Goal: Task Accomplishment & Management: Manage account settings

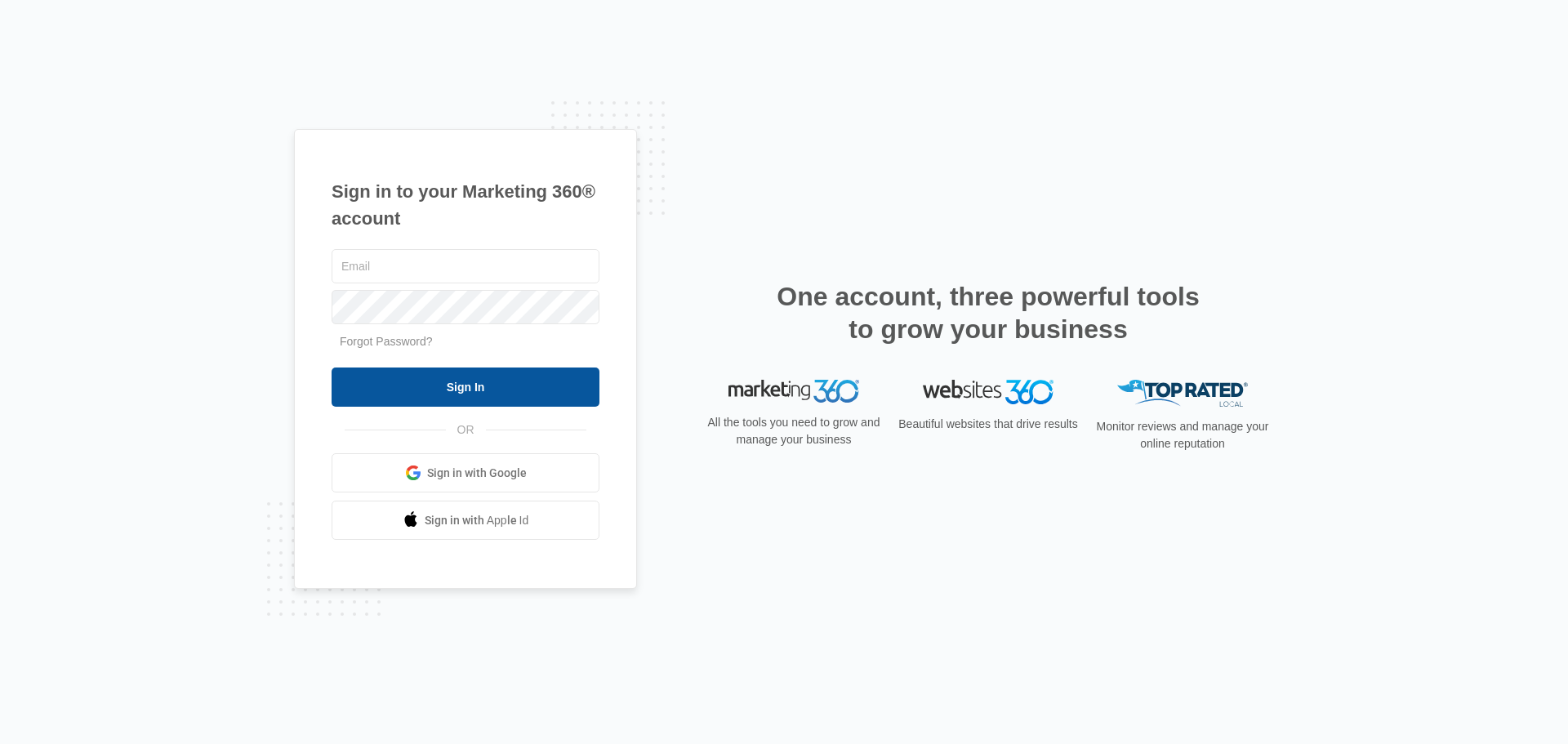
type input "office@flexitechcontracting.com"
click at [471, 380] on input "Sign In" at bounding box center [465, 387] width 268 height 40
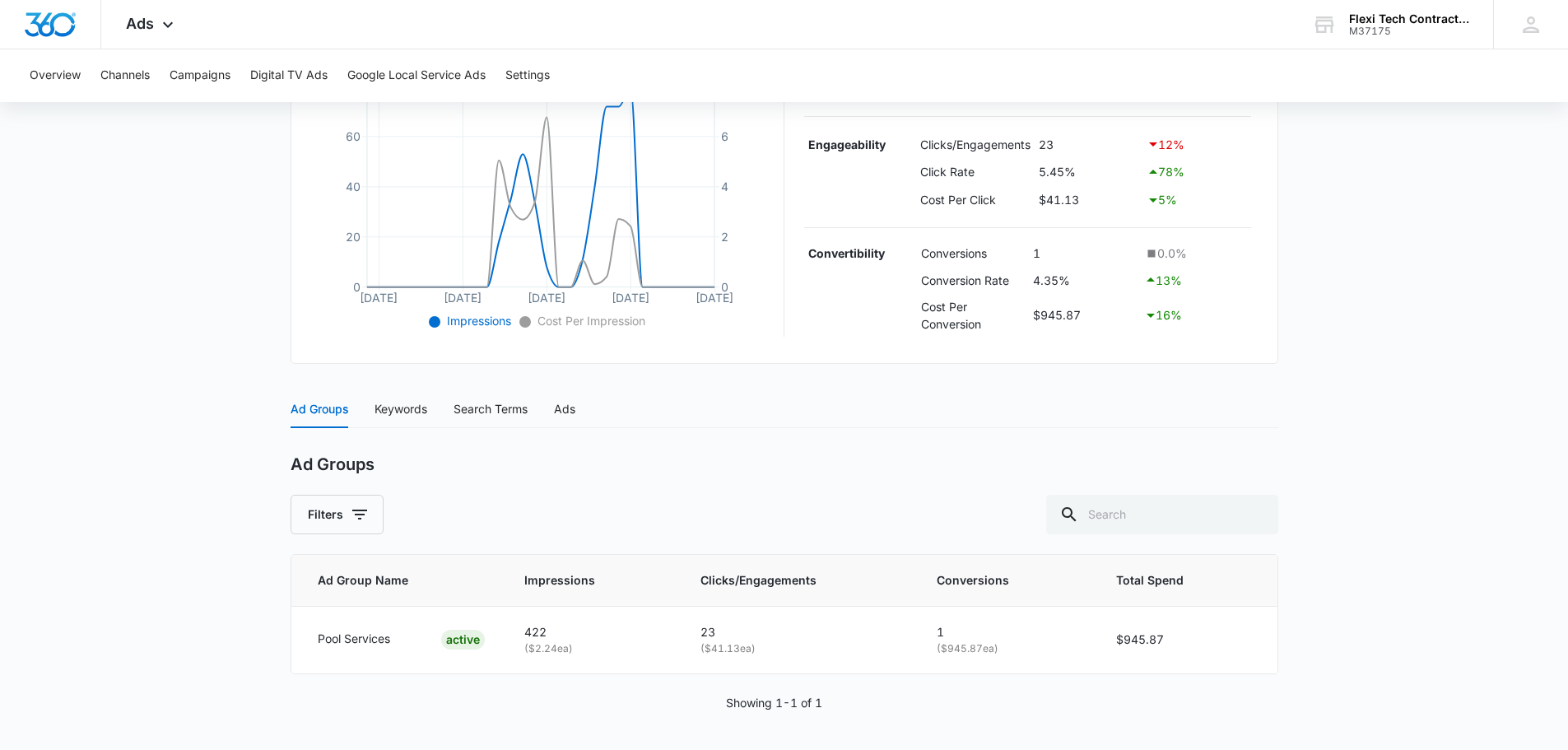
scroll to position [396, 0]
click at [398, 403] on div "Keywords" at bounding box center [401, 407] width 53 height 18
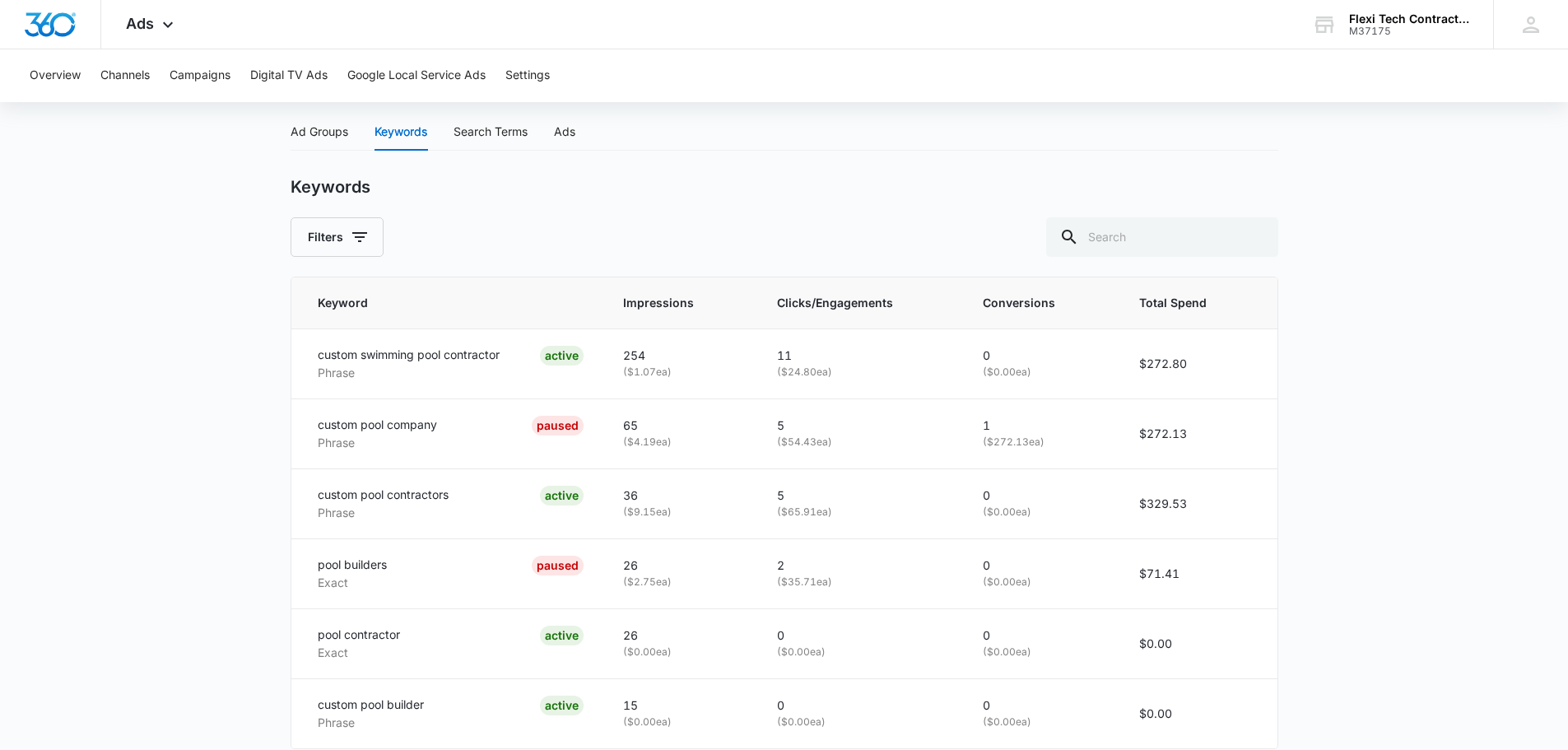
scroll to position [501, 0]
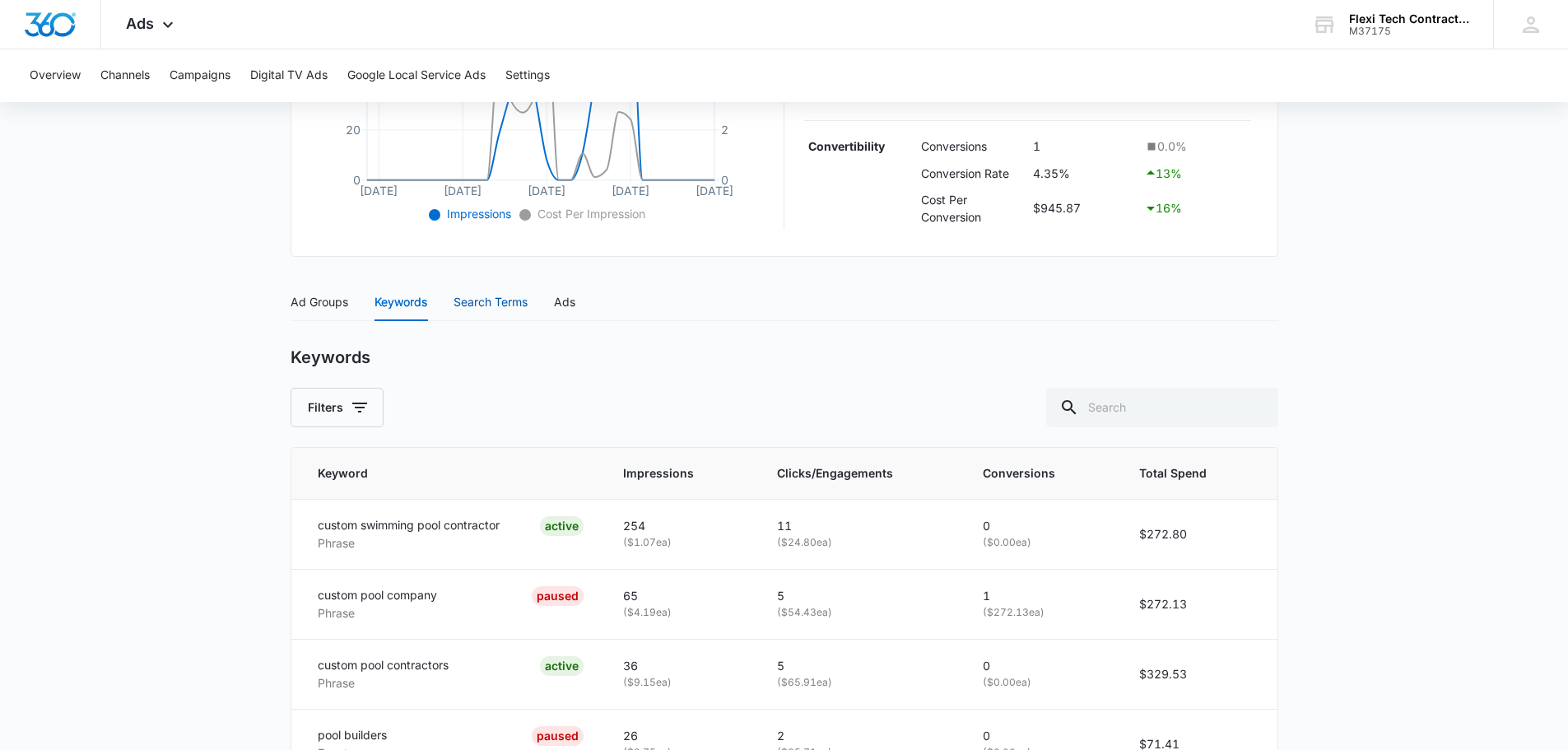
click at [467, 297] on div "Search Terms" at bounding box center [491, 302] width 74 height 18
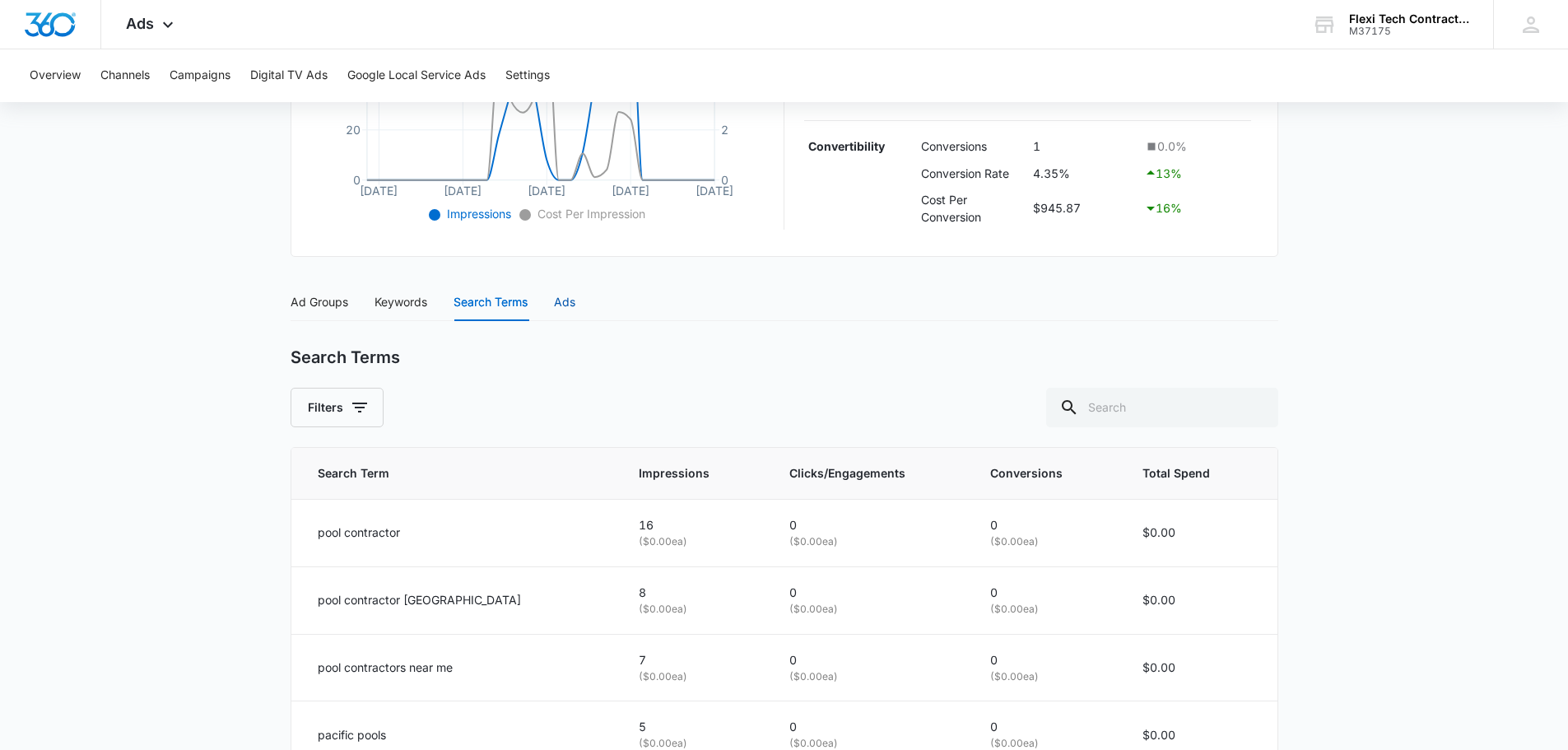
click at [566, 302] on div "Ads" at bounding box center [565, 302] width 22 height 18
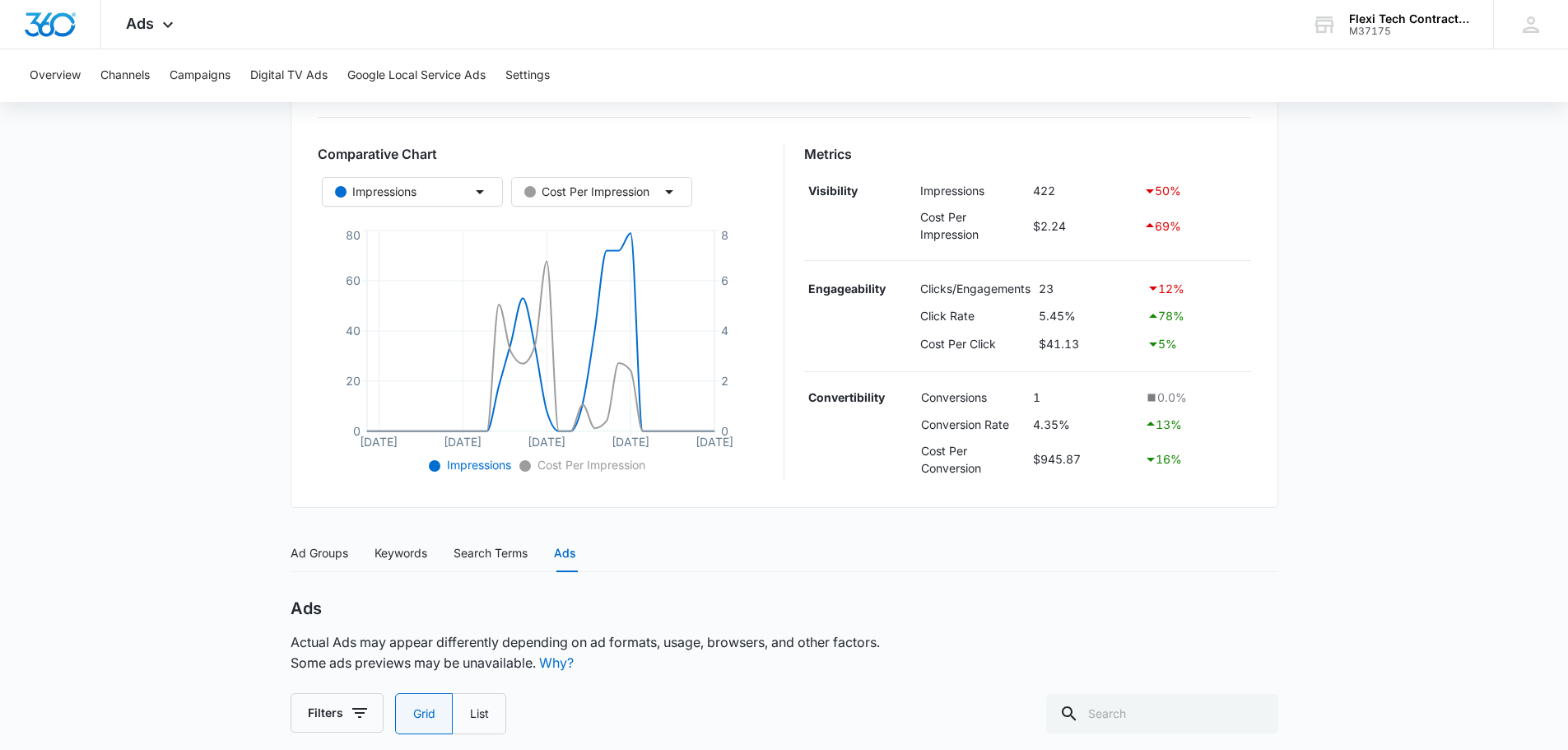
scroll to position [415, 0]
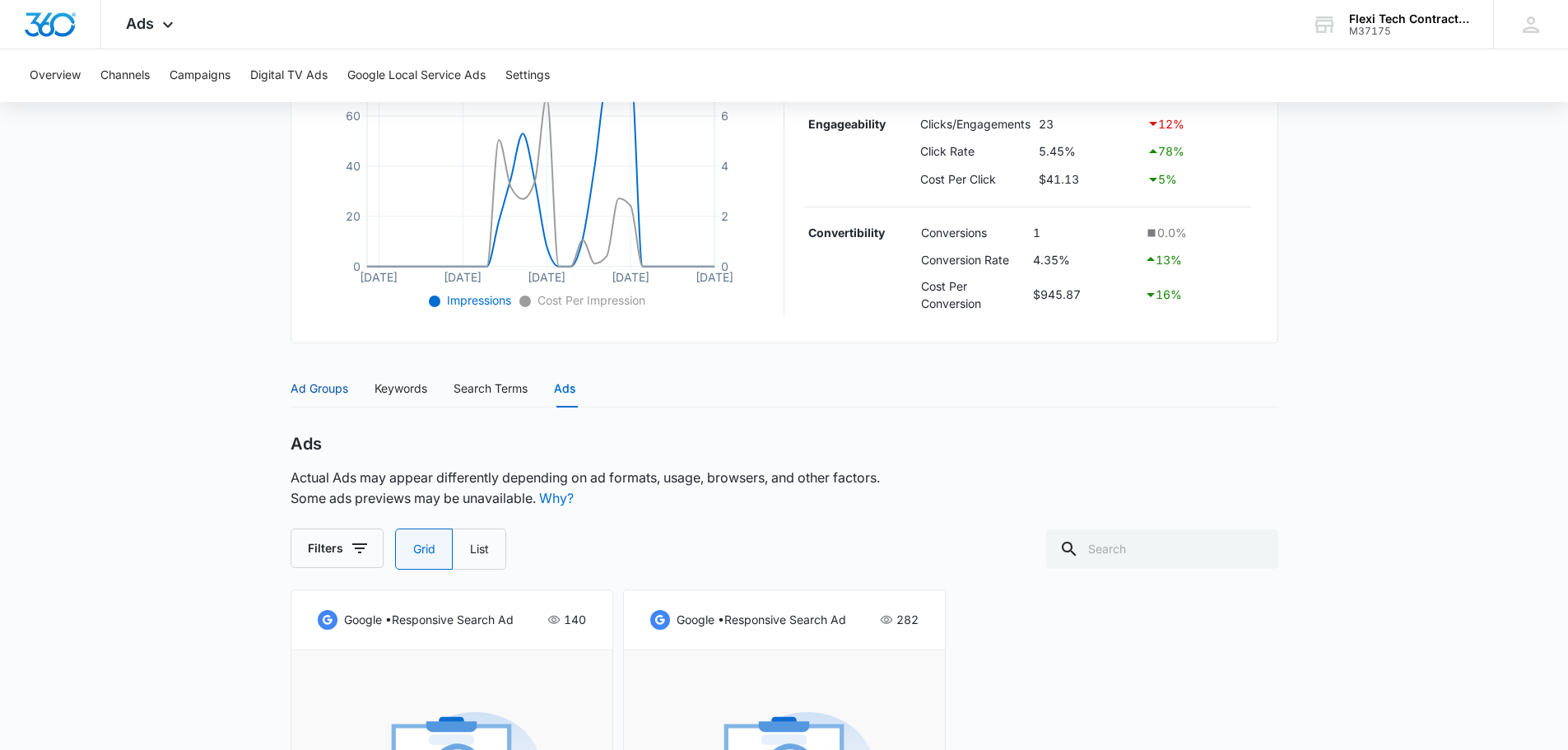
click at [307, 384] on div "Ad Groups" at bounding box center [319, 388] width 58 height 18
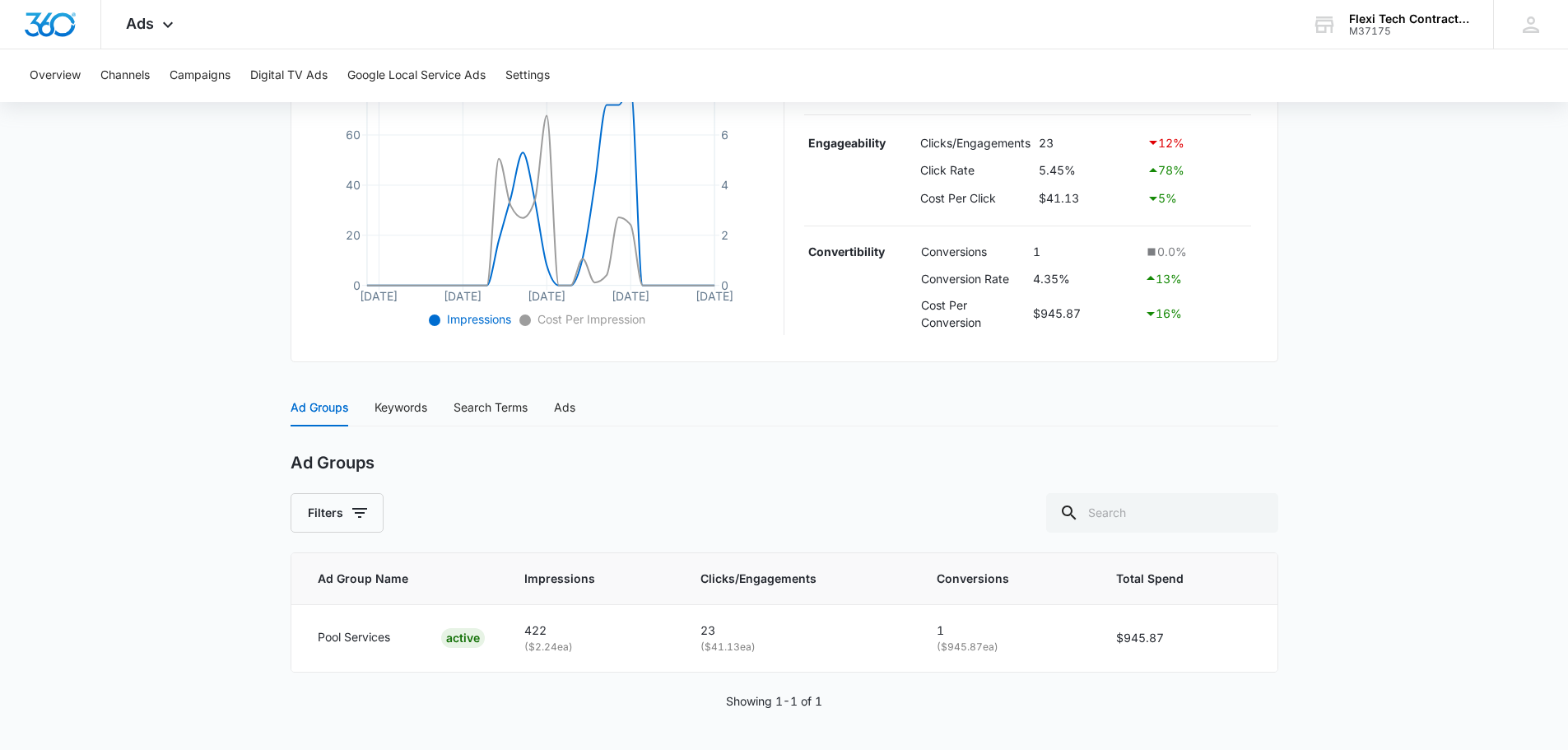
scroll to position [396, 0]
click at [461, 633] on div "ACTIVE" at bounding box center [463, 638] width 43 height 20
click at [405, 404] on div "Keywords" at bounding box center [401, 407] width 53 height 18
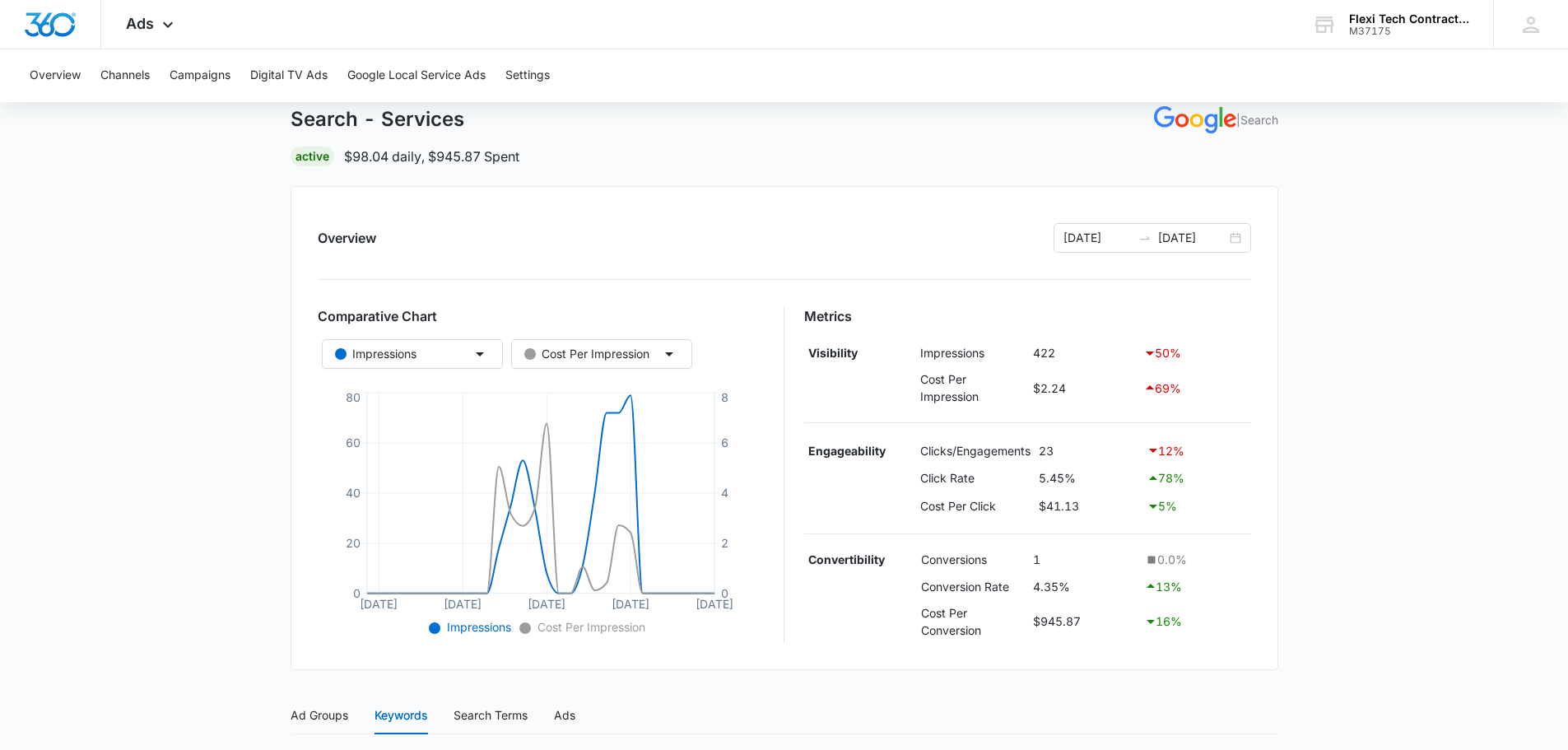
scroll to position [0, 0]
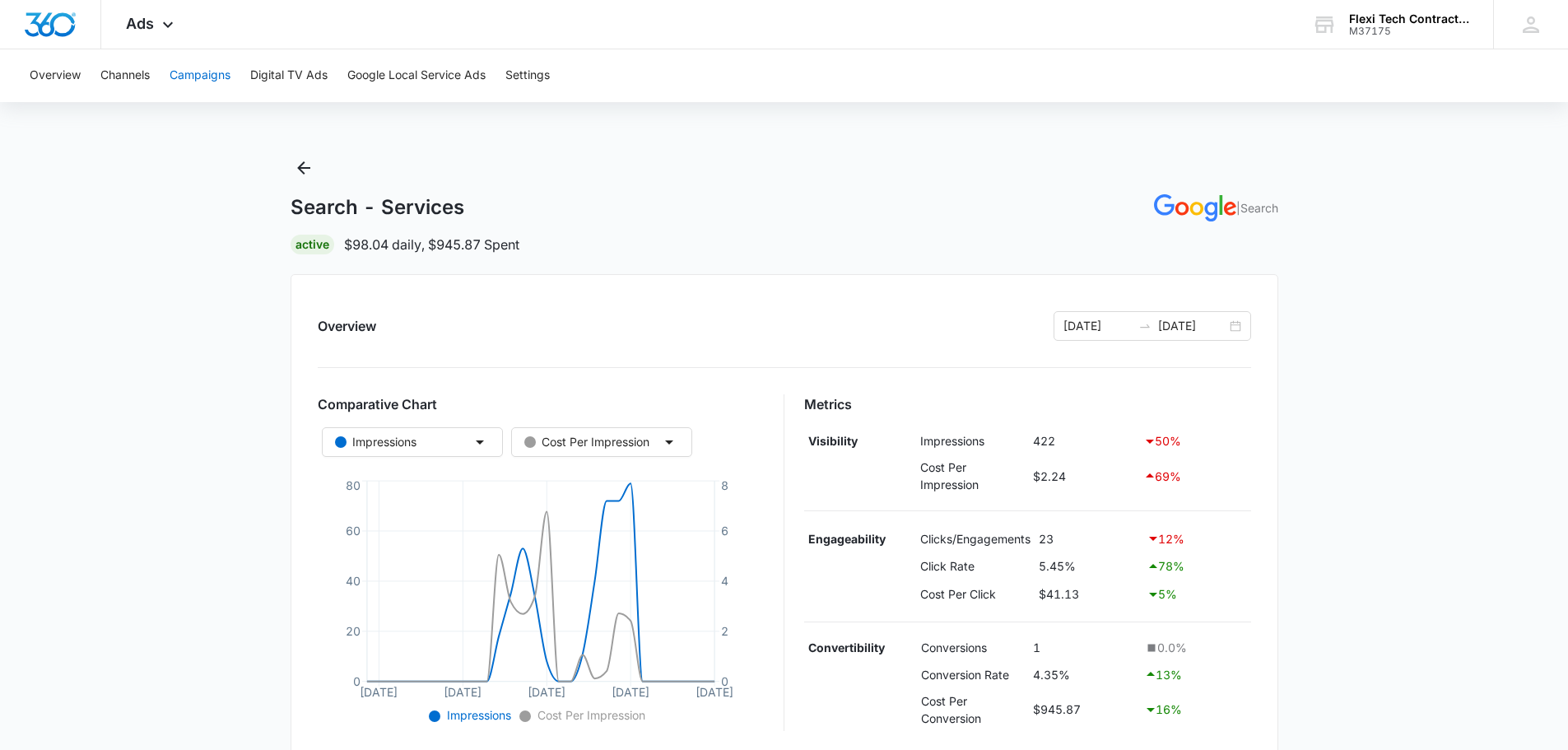
click at [216, 69] on button "Campaigns" at bounding box center [200, 75] width 61 height 53
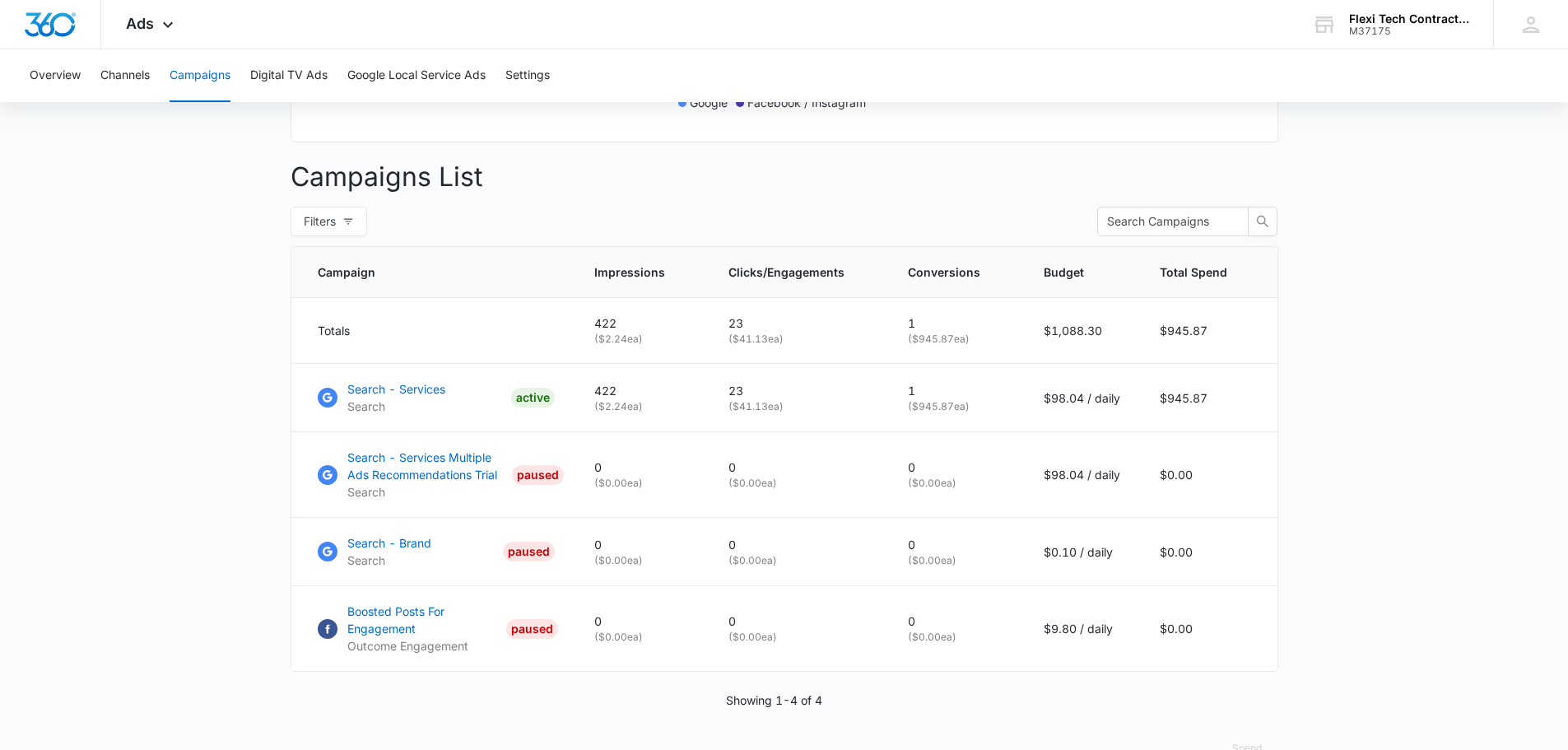
scroll to position [526, 0]
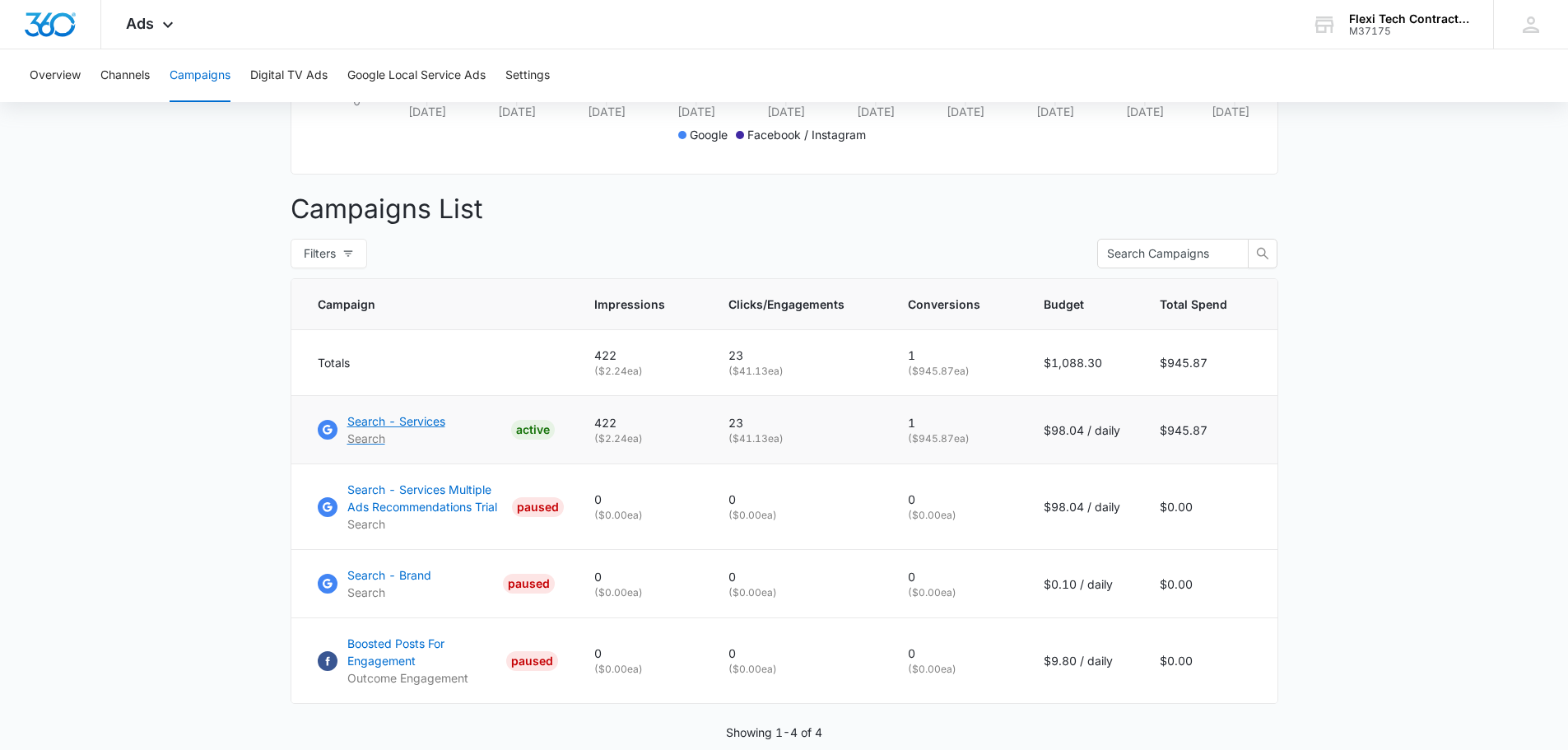
click at [403, 430] on p "Search - Services" at bounding box center [396, 421] width 98 height 17
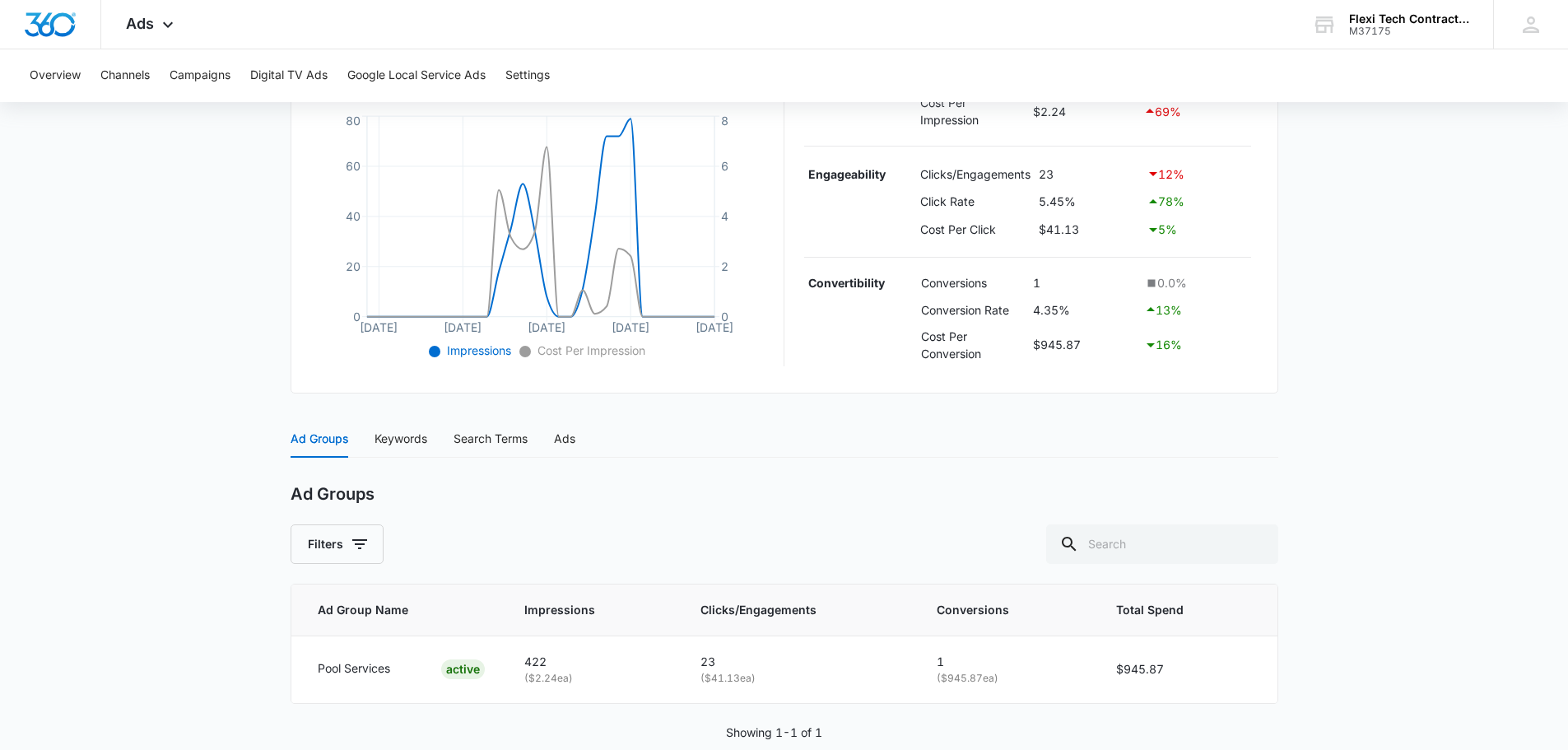
scroll to position [396, 0]
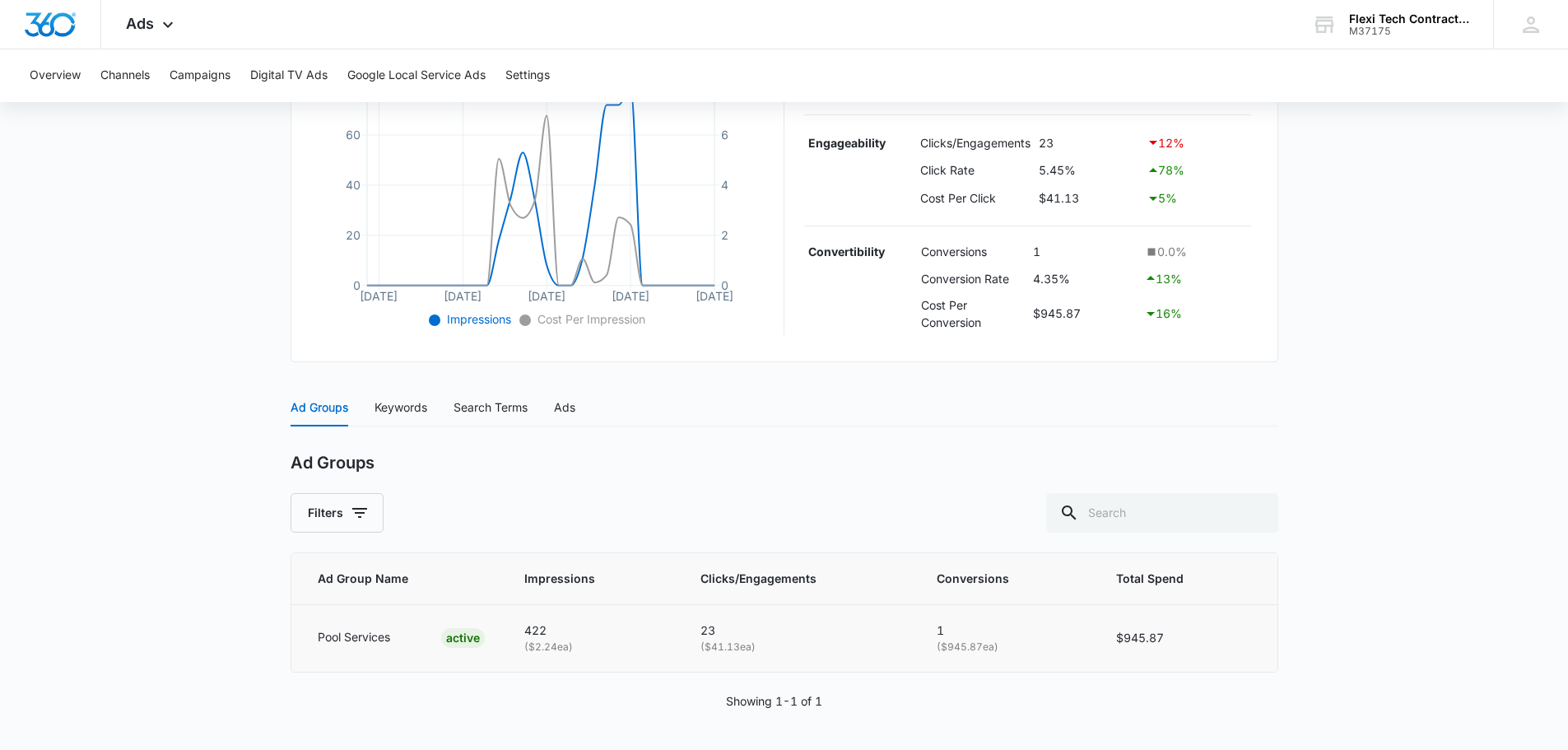
click at [377, 640] on p "Pool Services" at bounding box center [354, 637] width 73 height 18
click at [377, 579] on span "Ad Group Name" at bounding box center [389, 579] width 143 height 18
click at [332, 637] on p "Pool Services" at bounding box center [354, 637] width 73 height 18
click at [474, 637] on div "ACTIVE" at bounding box center [463, 638] width 43 height 20
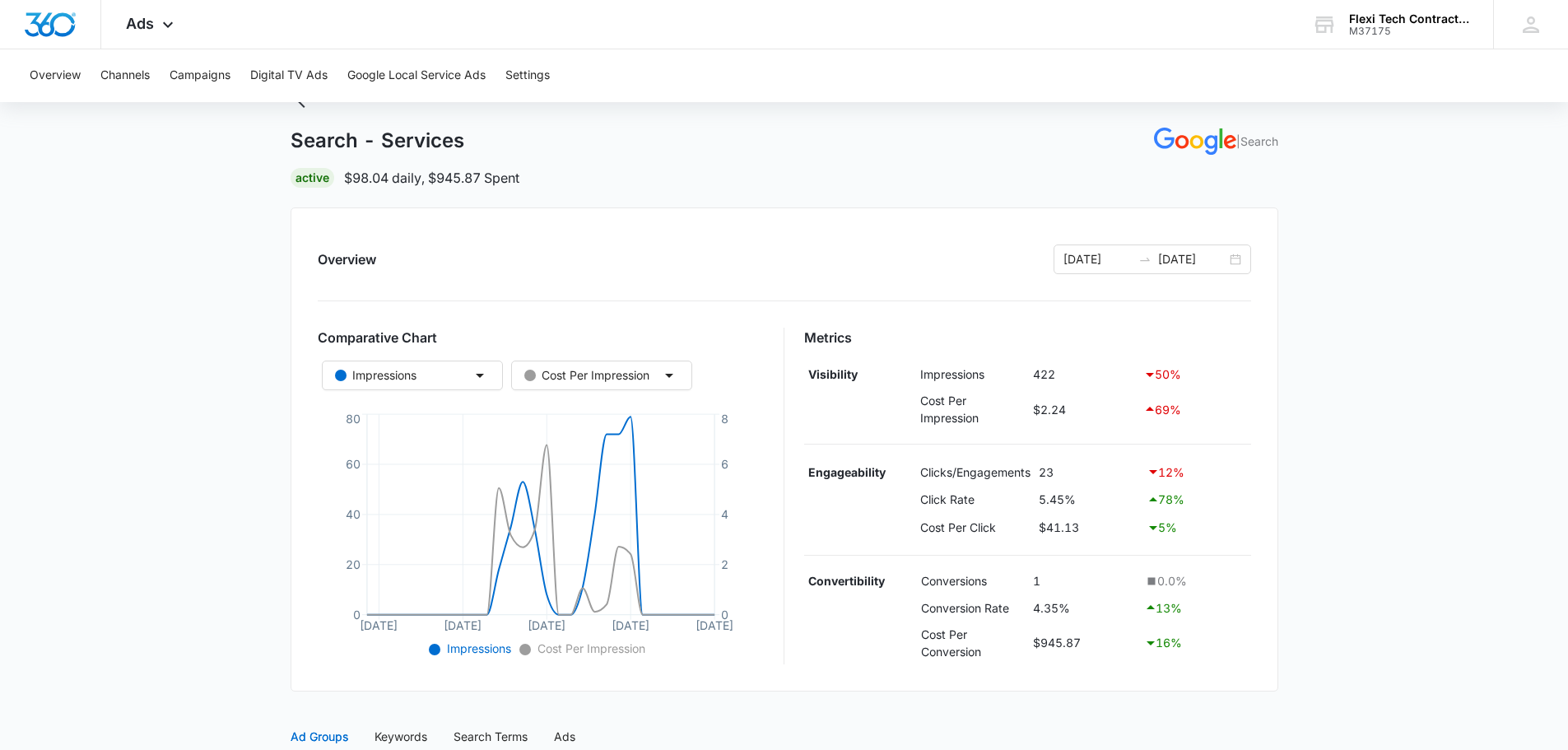
scroll to position [0, 0]
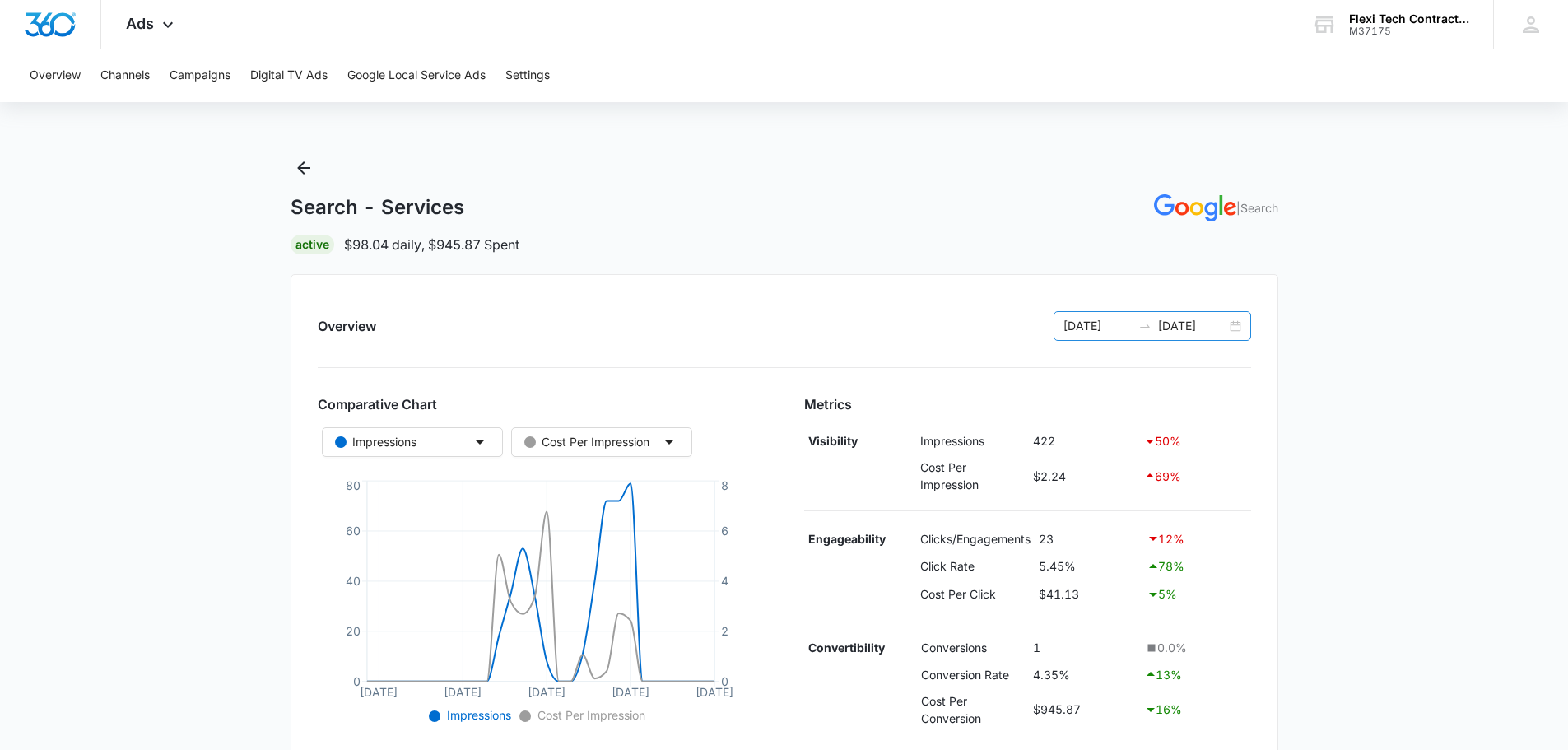
click at [1233, 327] on div "05/01/2025 05/30/2025" at bounding box center [1152, 326] width 197 height 29
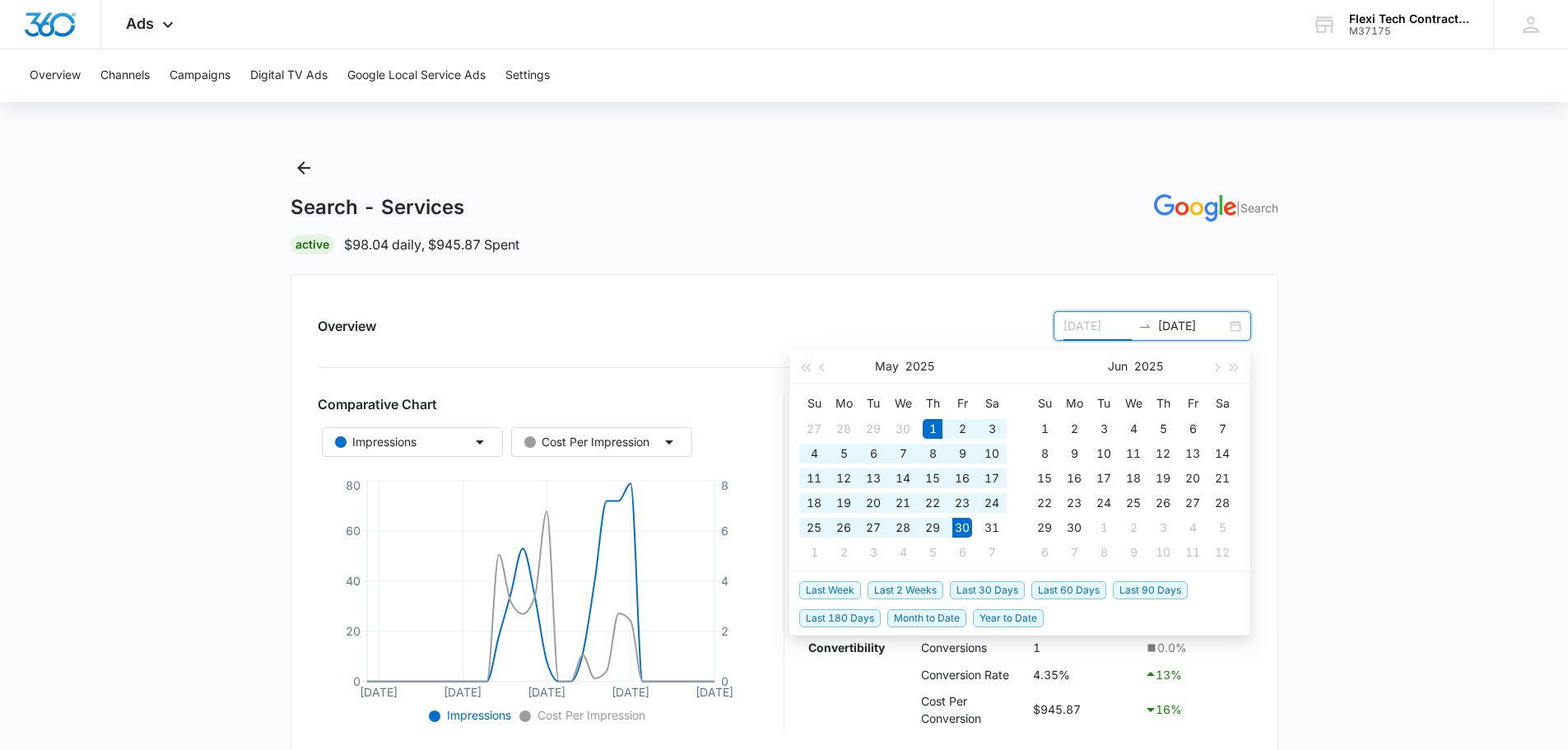
type input "[DATE]"
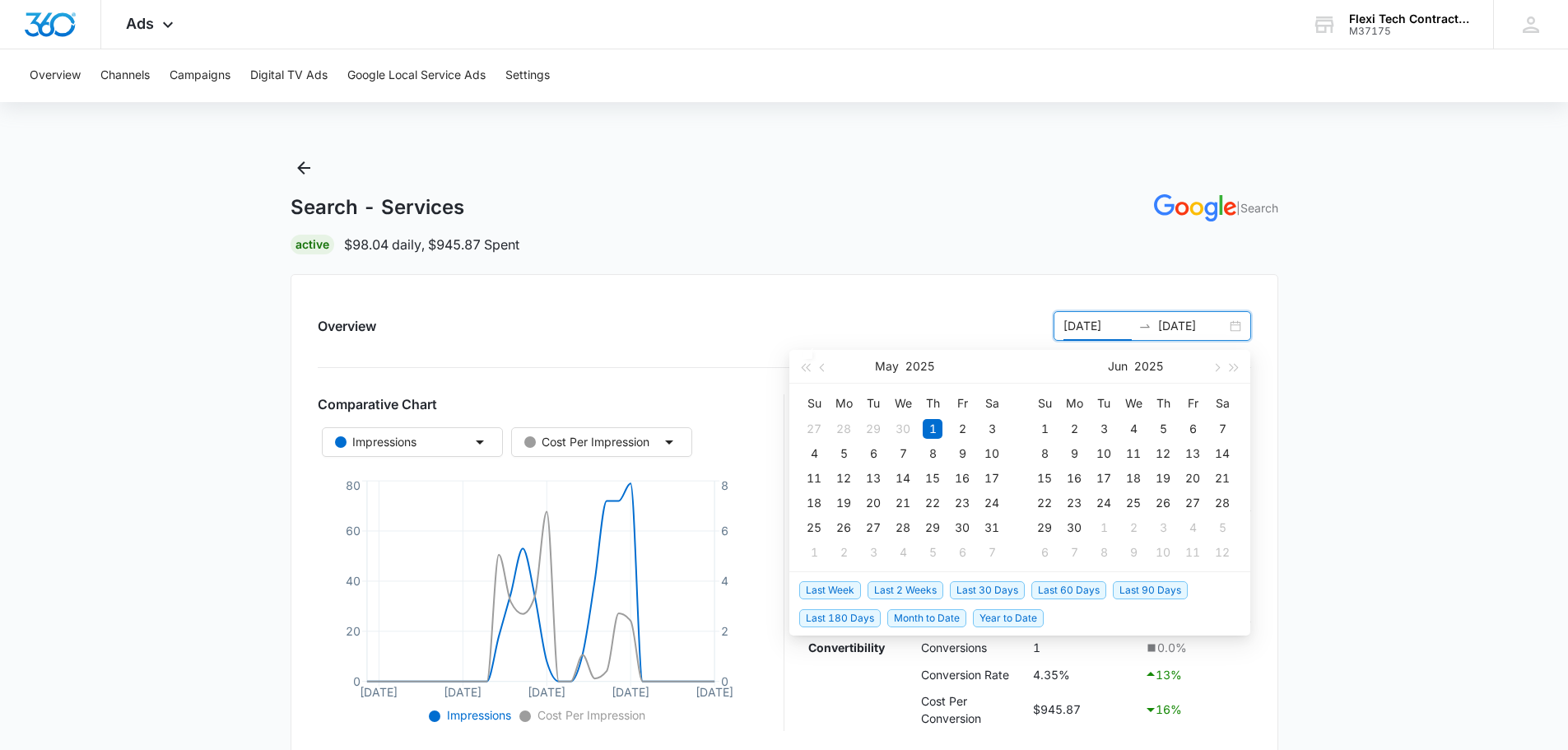
click at [1068, 585] on span "Last 60 Days" at bounding box center [1068, 590] width 75 height 18
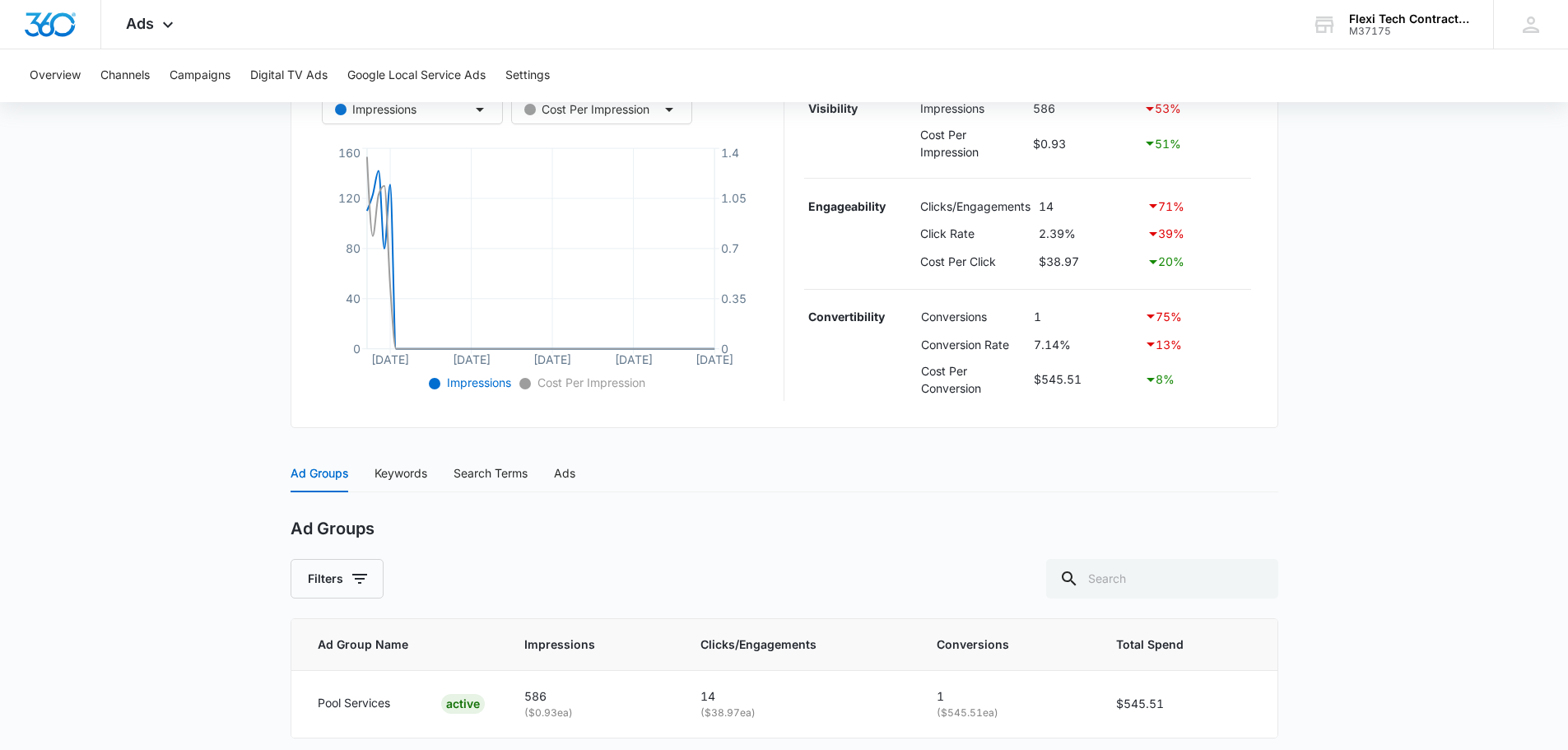
scroll to position [398, 0]
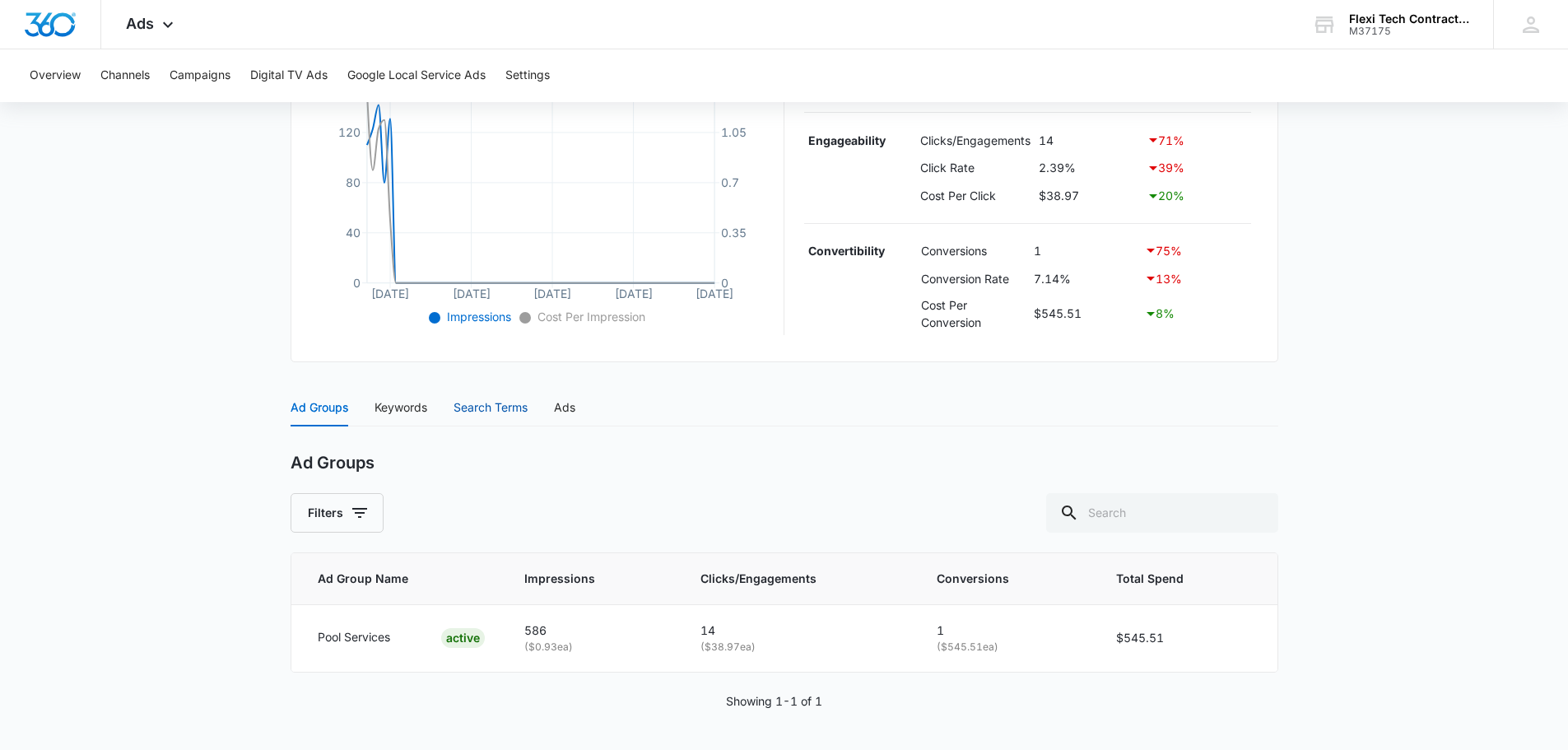
click at [461, 403] on div "Search Terms" at bounding box center [491, 407] width 74 height 18
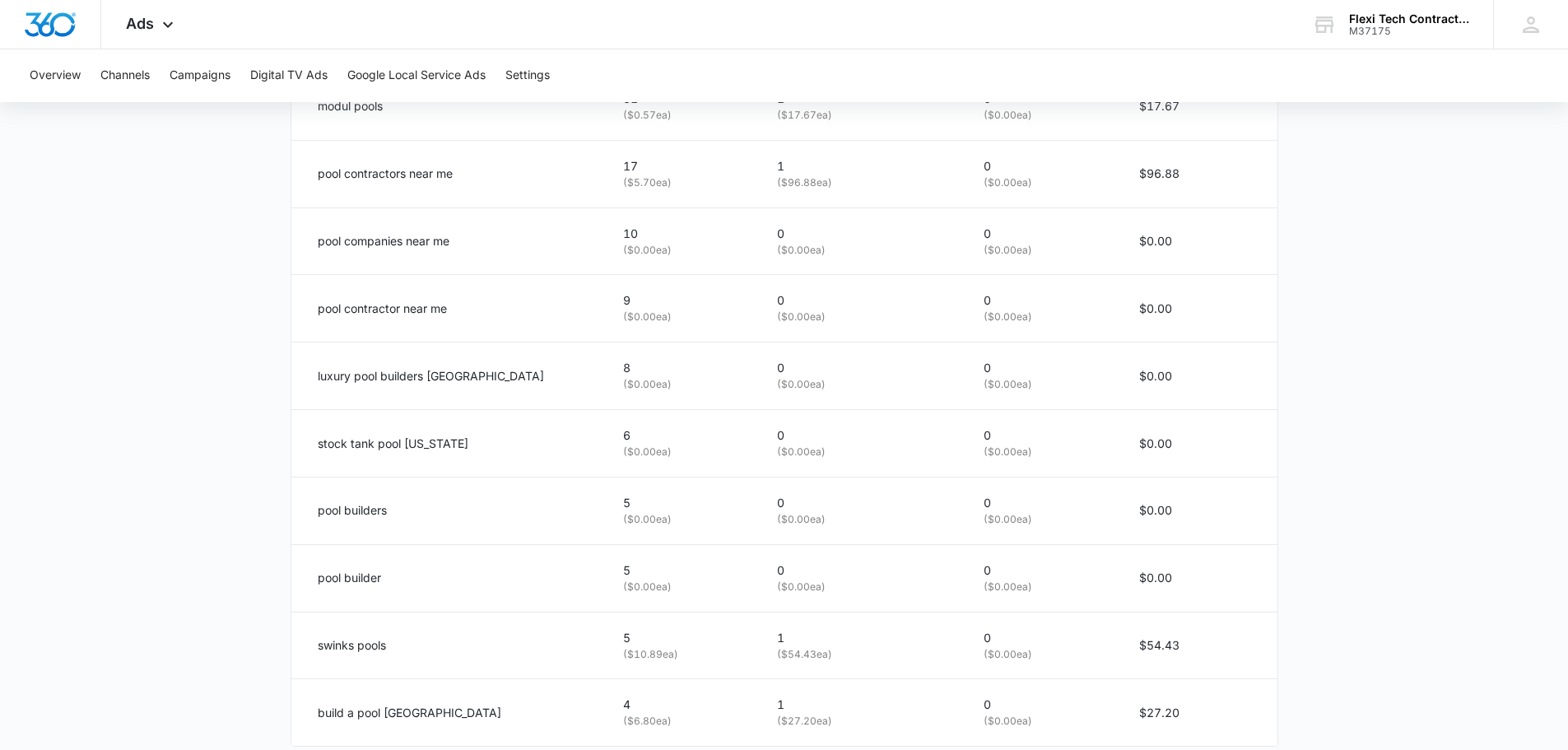
scroll to position [1018, 0]
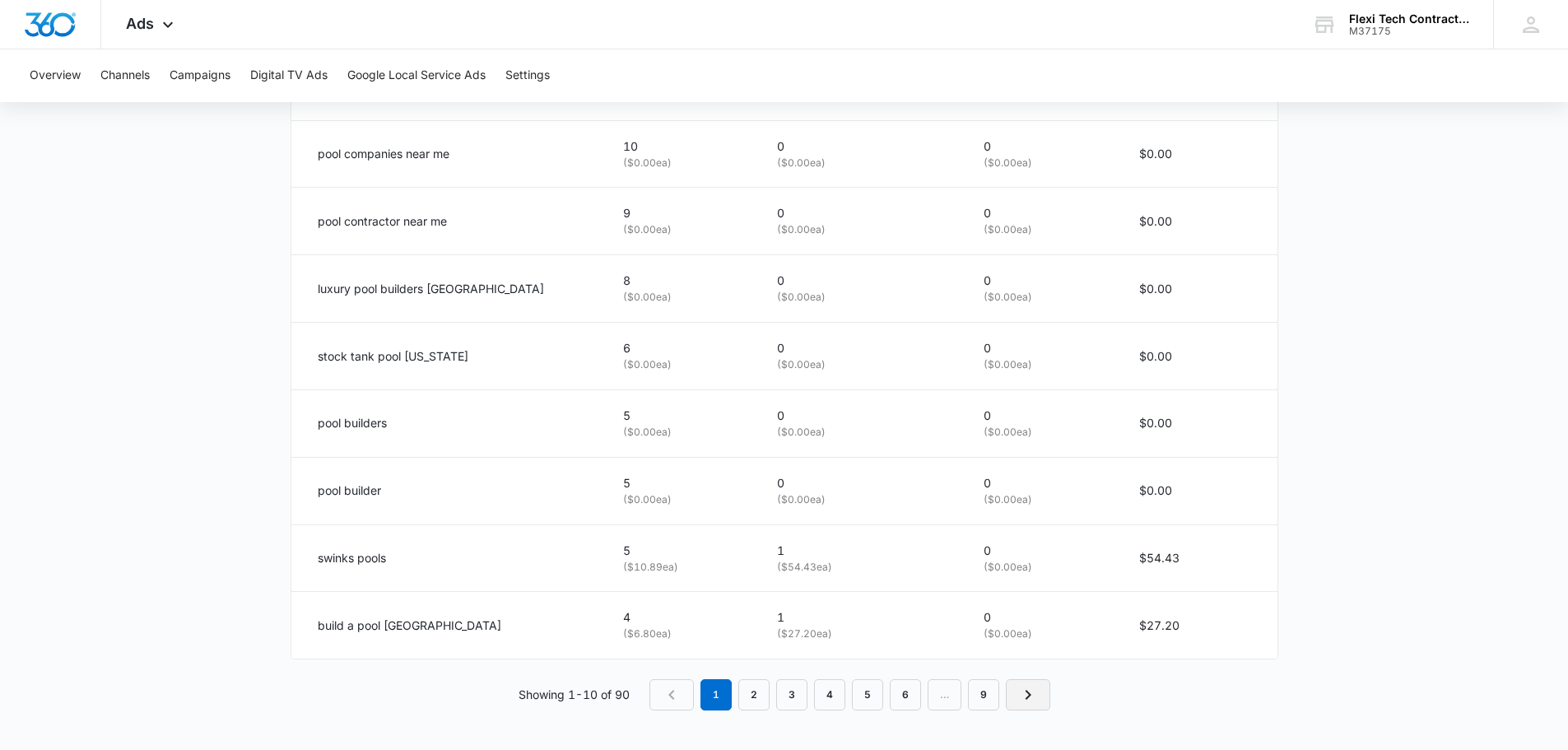
click at [1025, 688] on icon "Next Page" at bounding box center [1028, 695] width 20 height 20
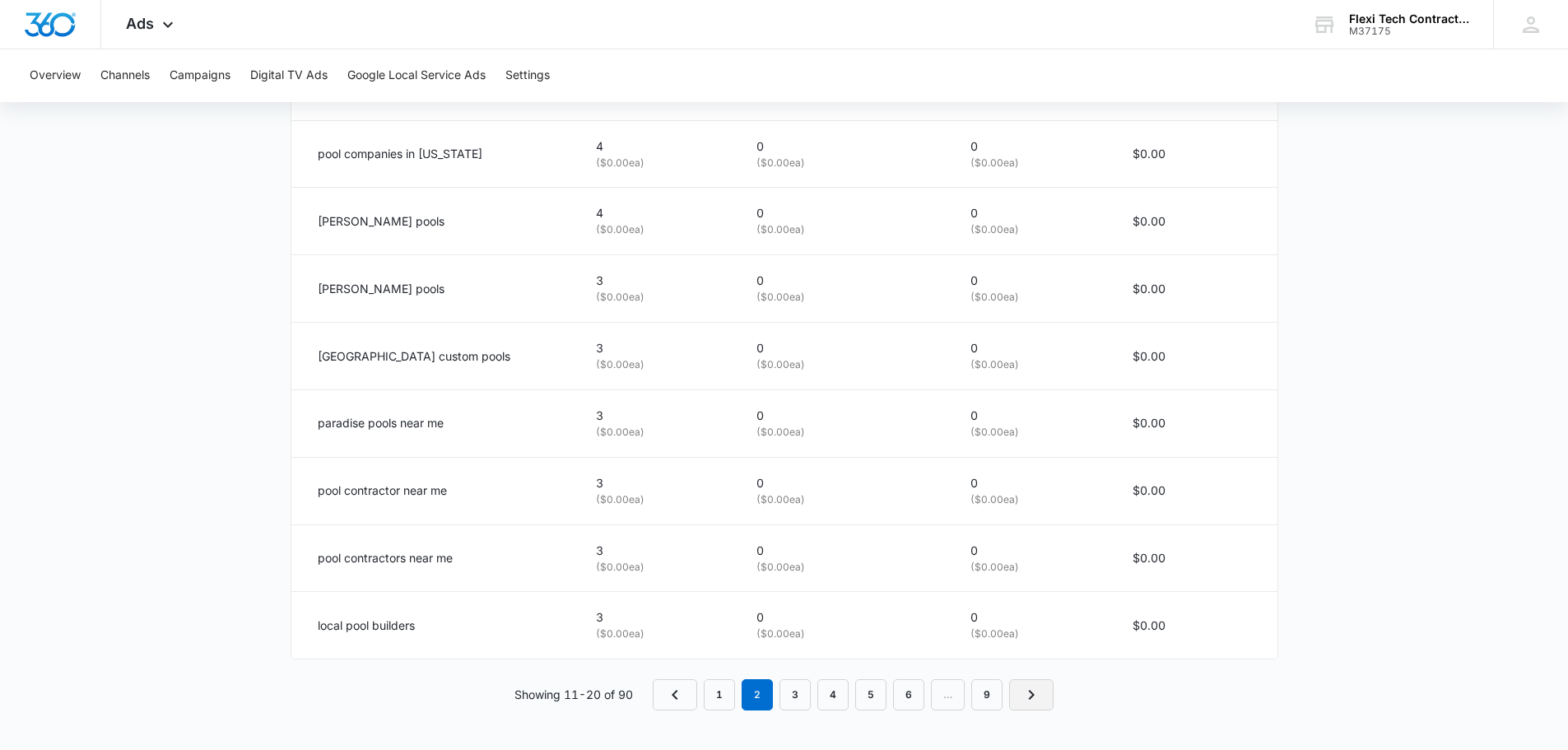
click at [1029, 689] on icon "Next Page" at bounding box center [1031, 695] width 20 height 20
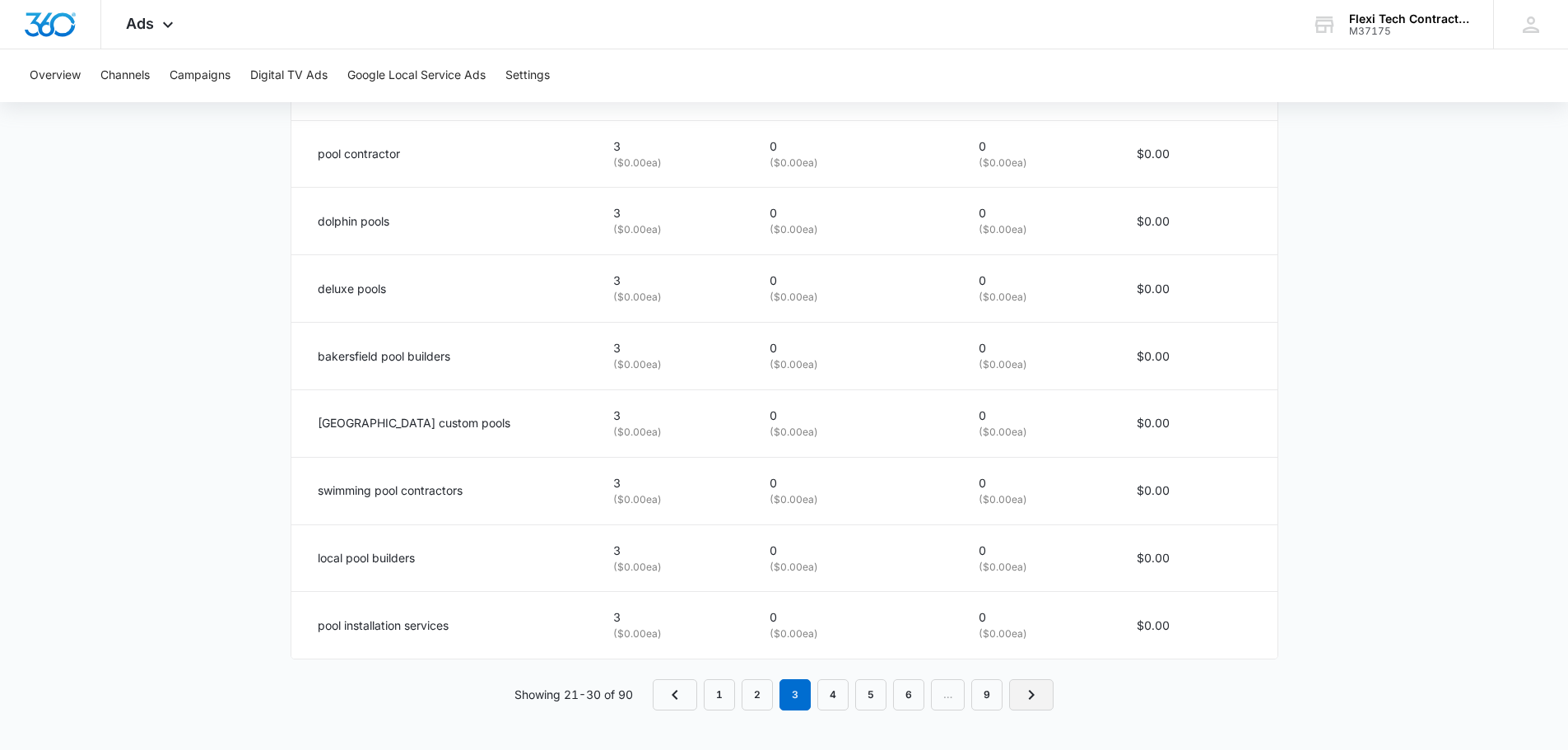
click at [1027, 687] on icon "Next Page" at bounding box center [1031, 695] width 20 height 20
click at [1036, 697] on icon "Next Page" at bounding box center [1031, 695] width 20 height 20
click at [653, 690] on icon "Previous Page" at bounding box center [655, 695] width 20 height 20
click at [718, 691] on link "1" at bounding box center [719, 695] width 31 height 31
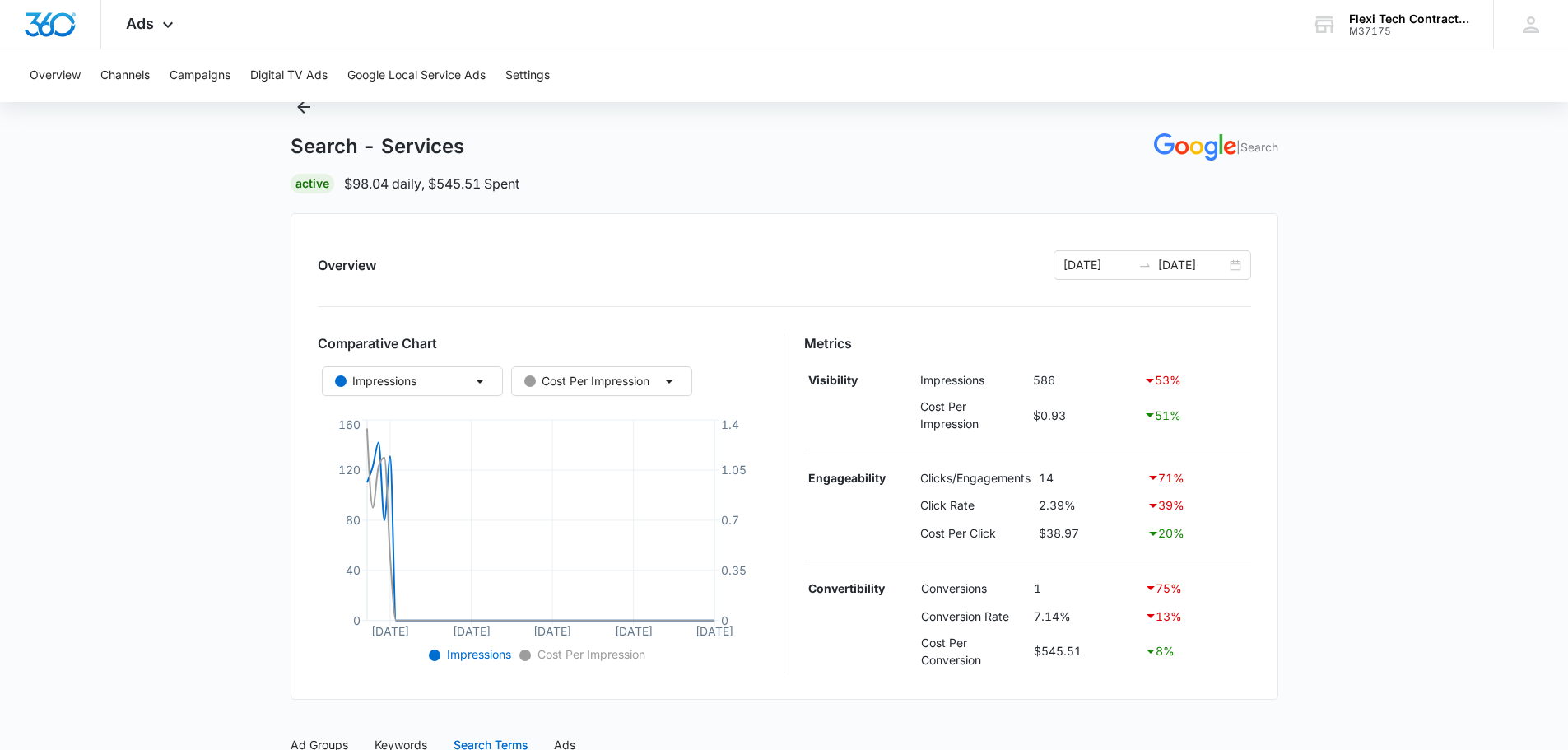
scroll to position [29, 0]
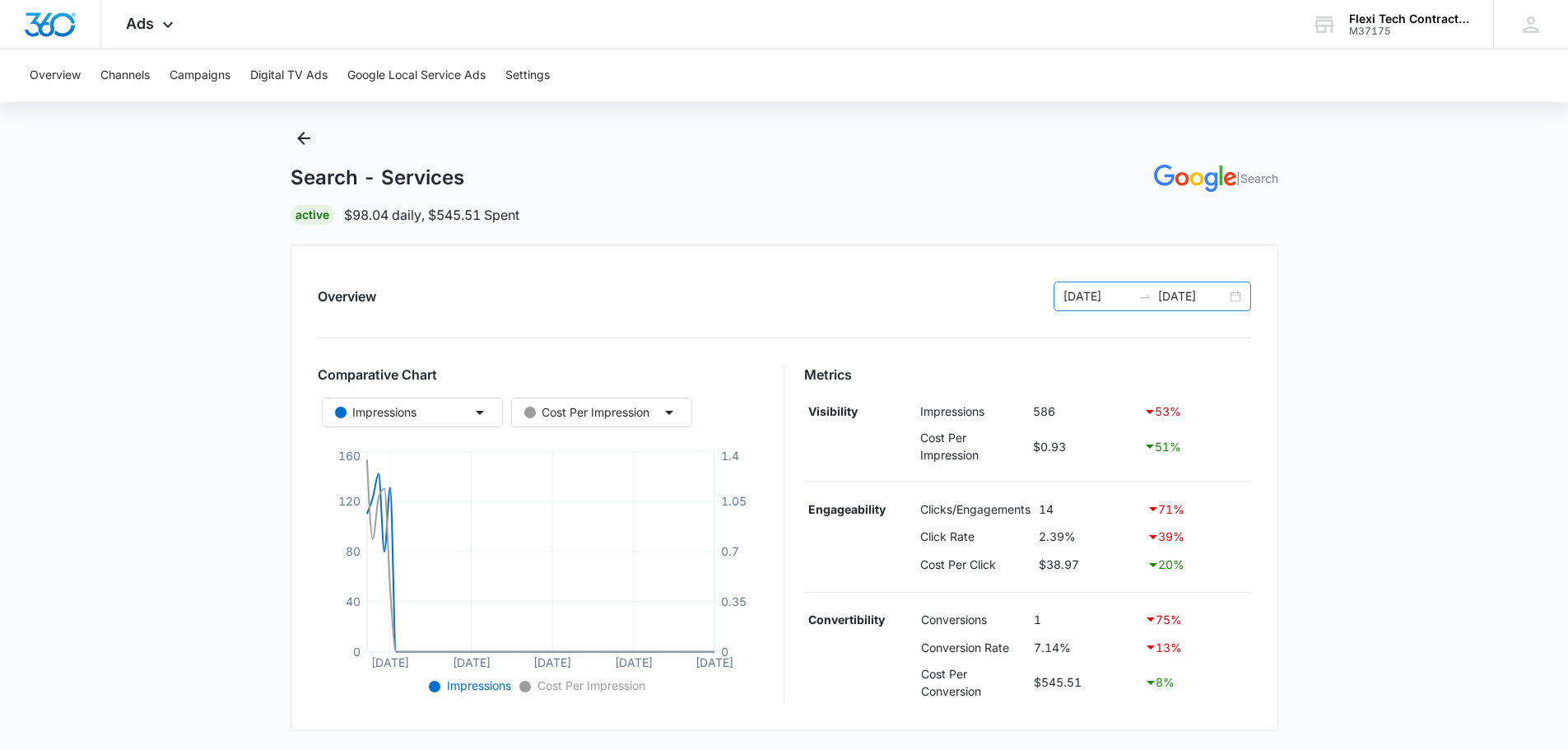
click at [1234, 294] on div "08/13/2025 10/12/2025" at bounding box center [1152, 296] width 197 height 29
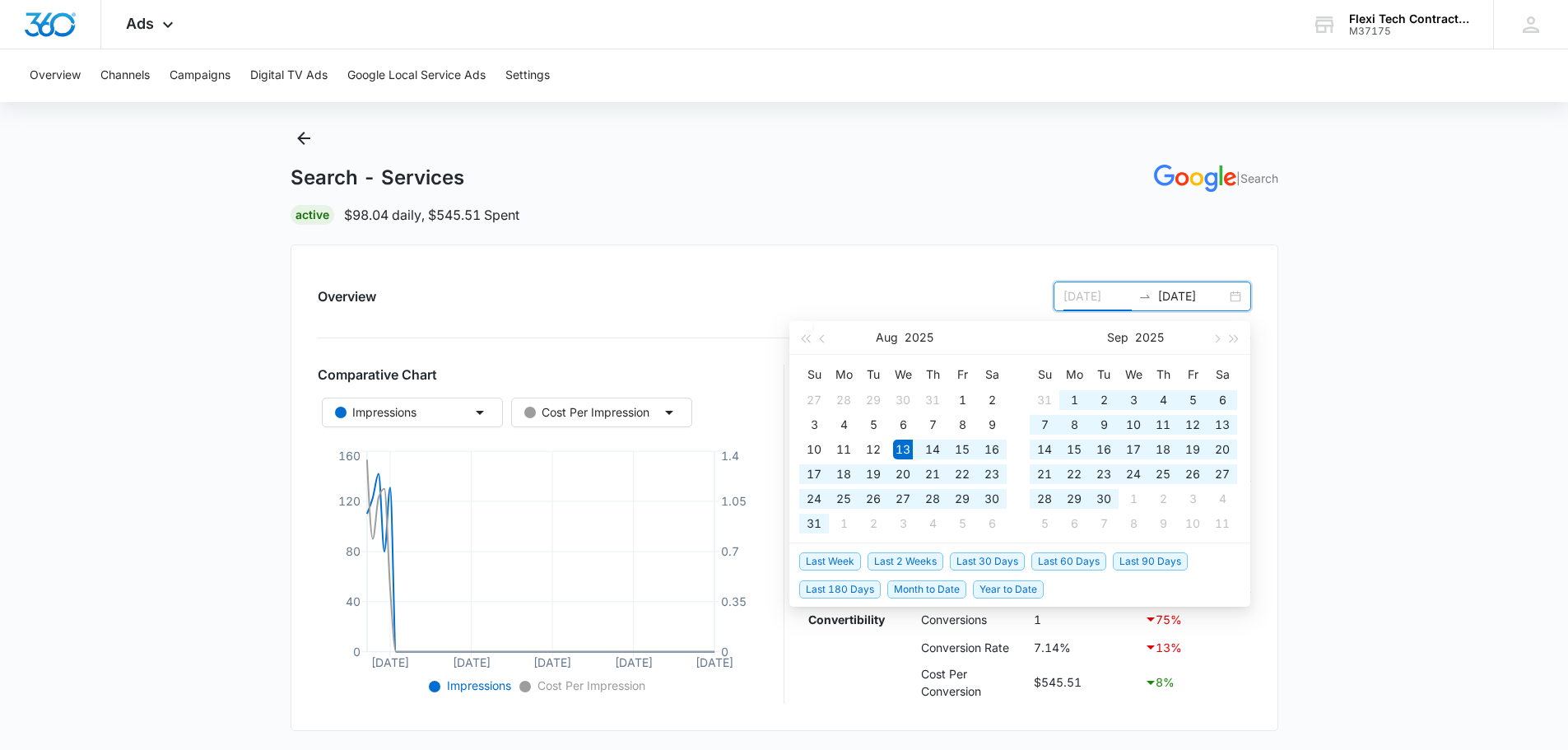
type input "08/13/2025"
click at [1137, 554] on span "Last 90 Days" at bounding box center [1151, 561] width 75 height 18
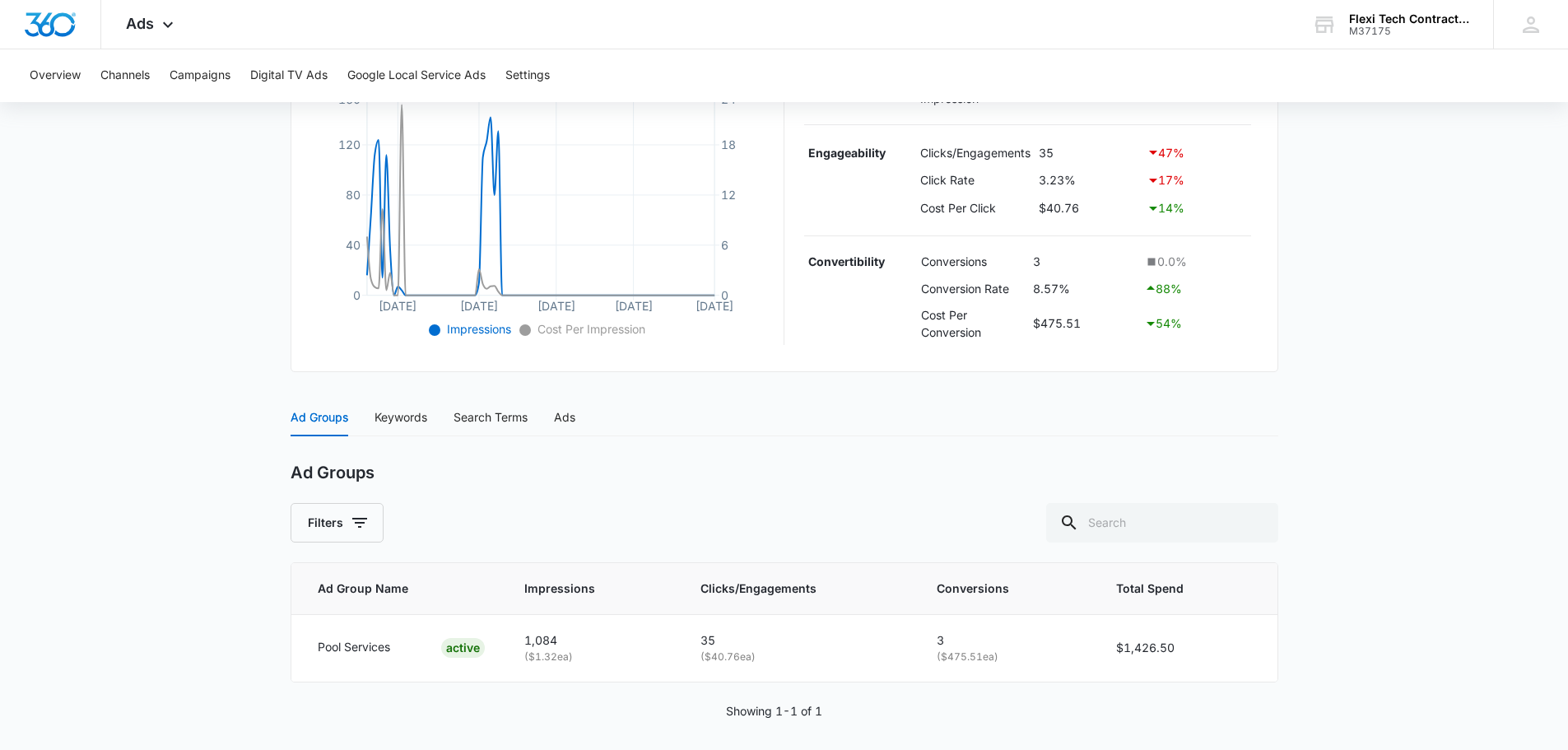
scroll to position [396, 0]
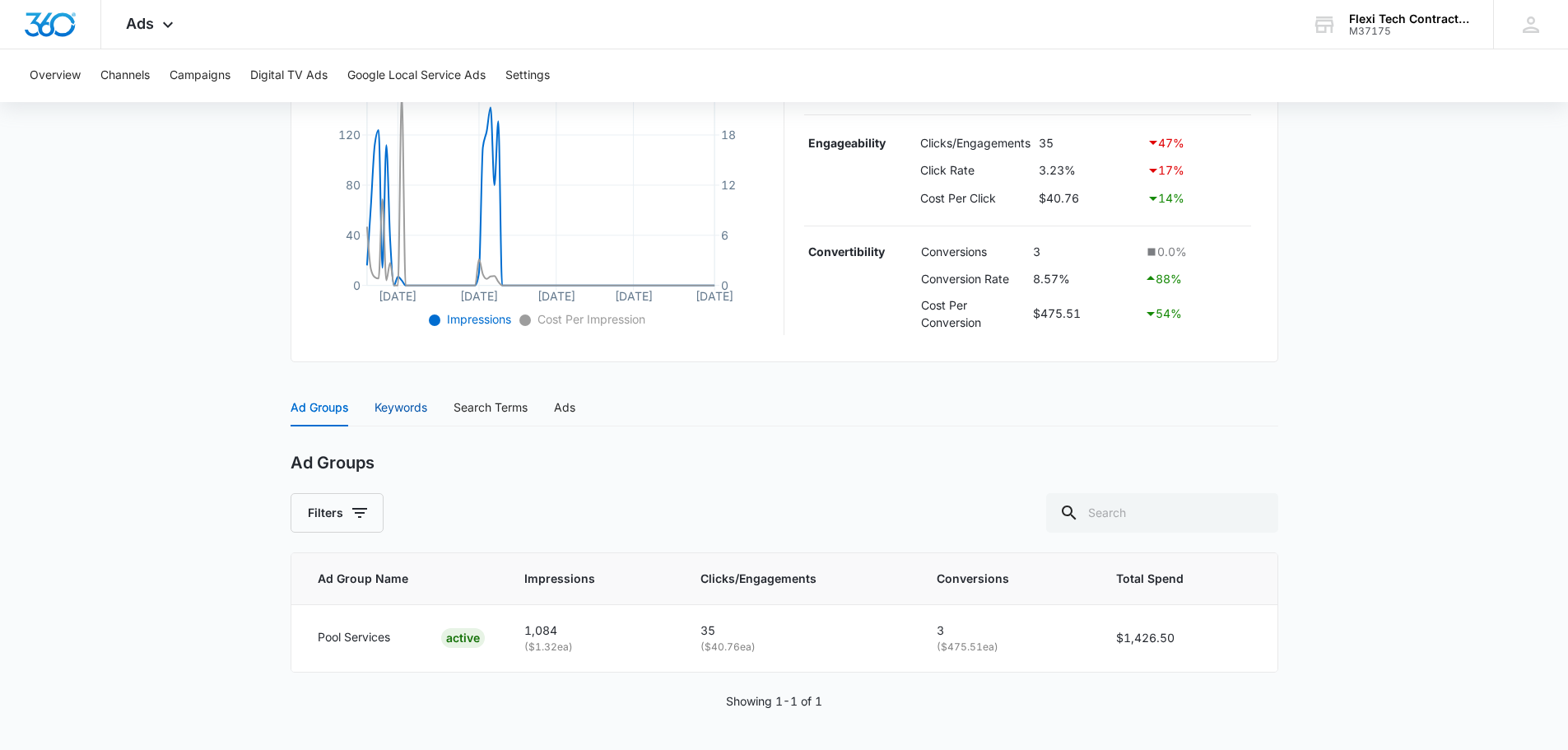
click at [405, 411] on div "Keywords" at bounding box center [401, 407] width 53 height 18
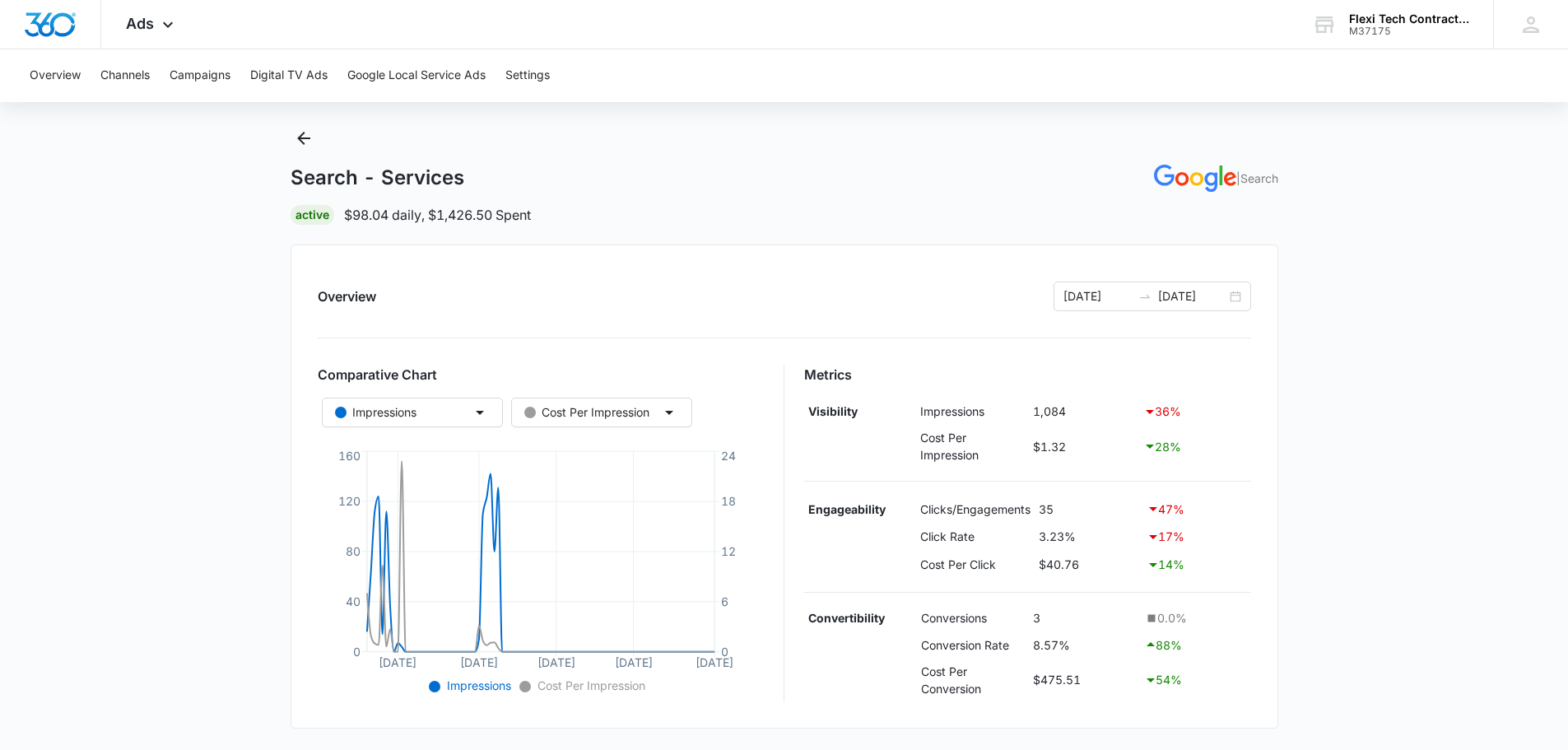
scroll to position [0, 0]
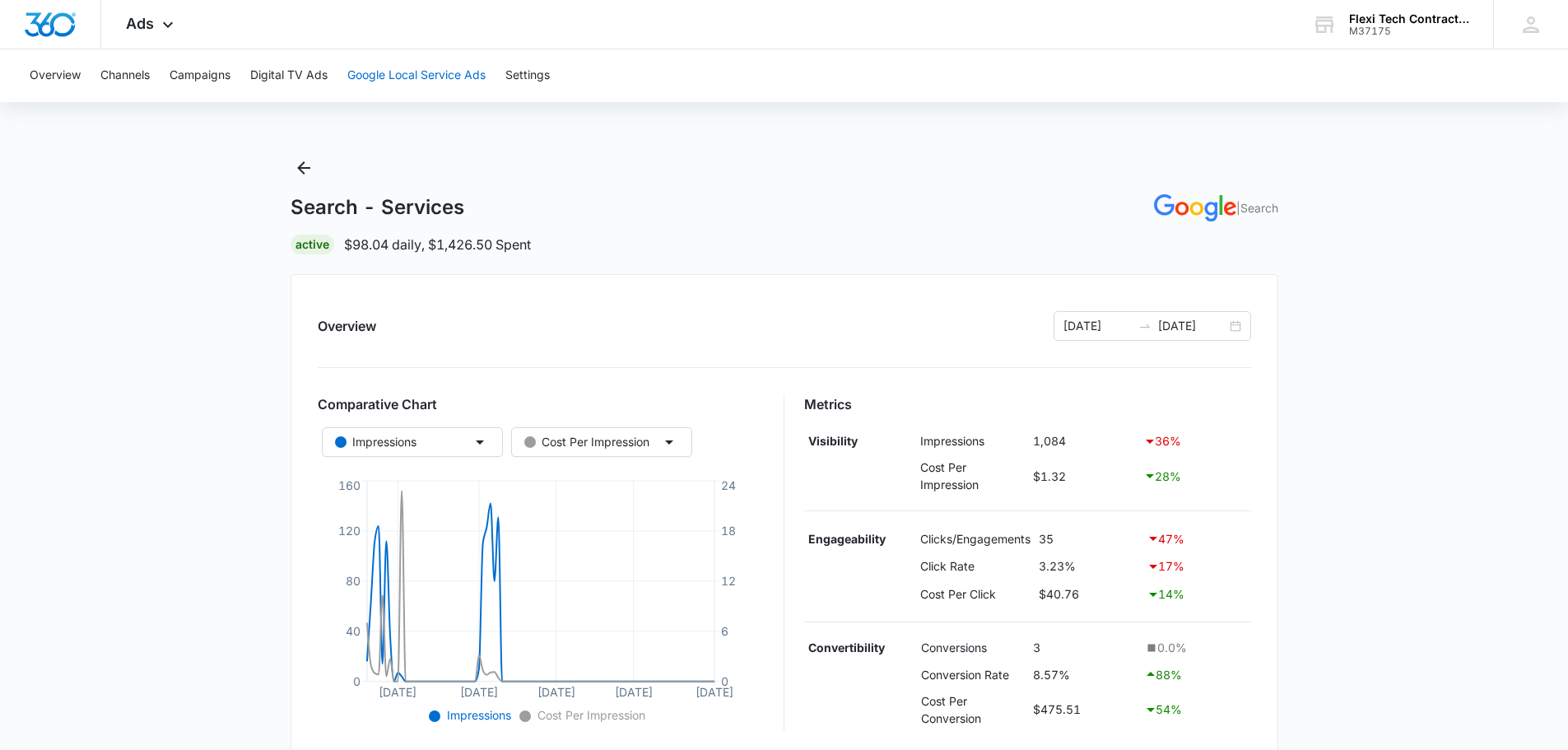
click at [416, 75] on button "Google Local Service Ads" at bounding box center [416, 75] width 139 height 53
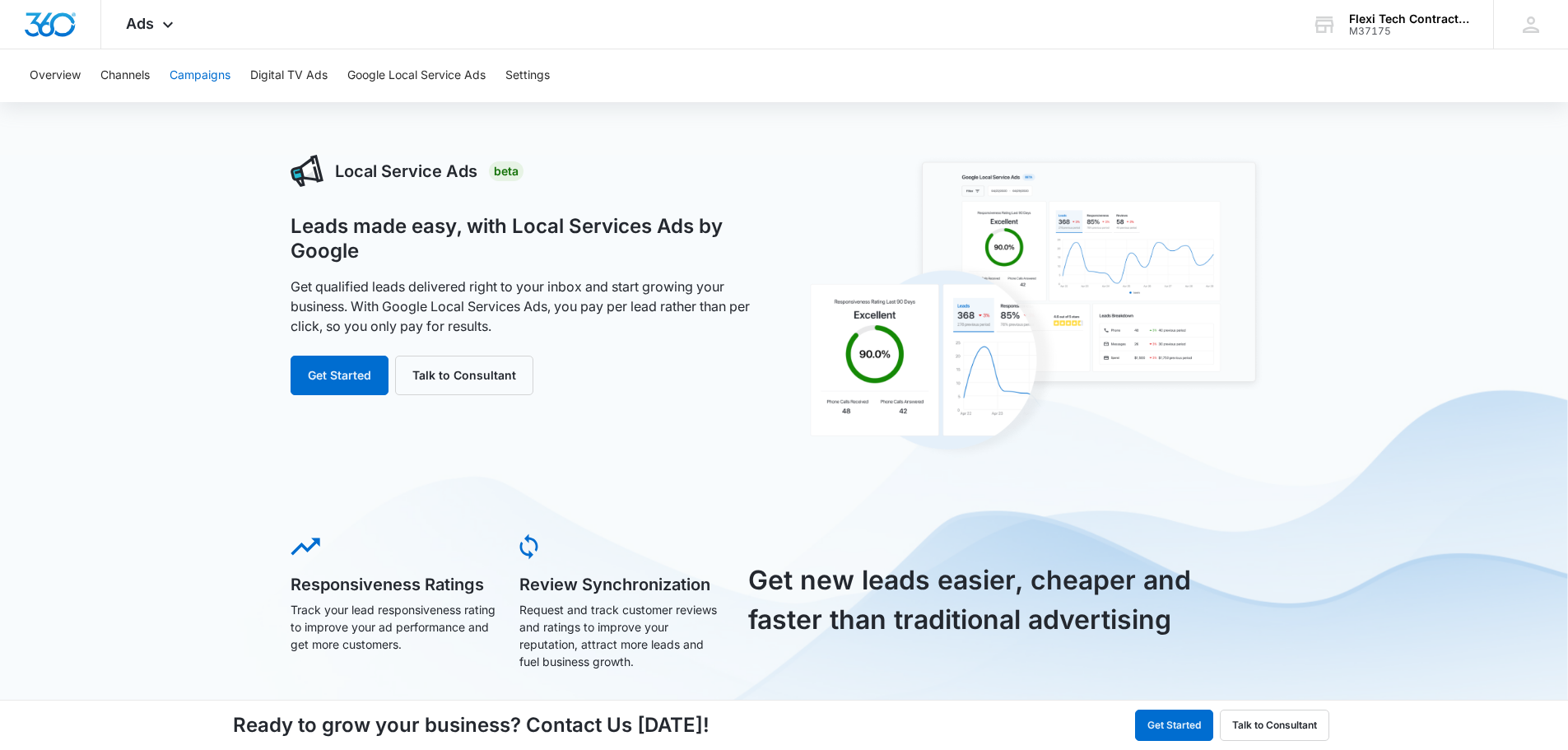
click at [197, 71] on button "Campaigns" at bounding box center [200, 75] width 61 height 53
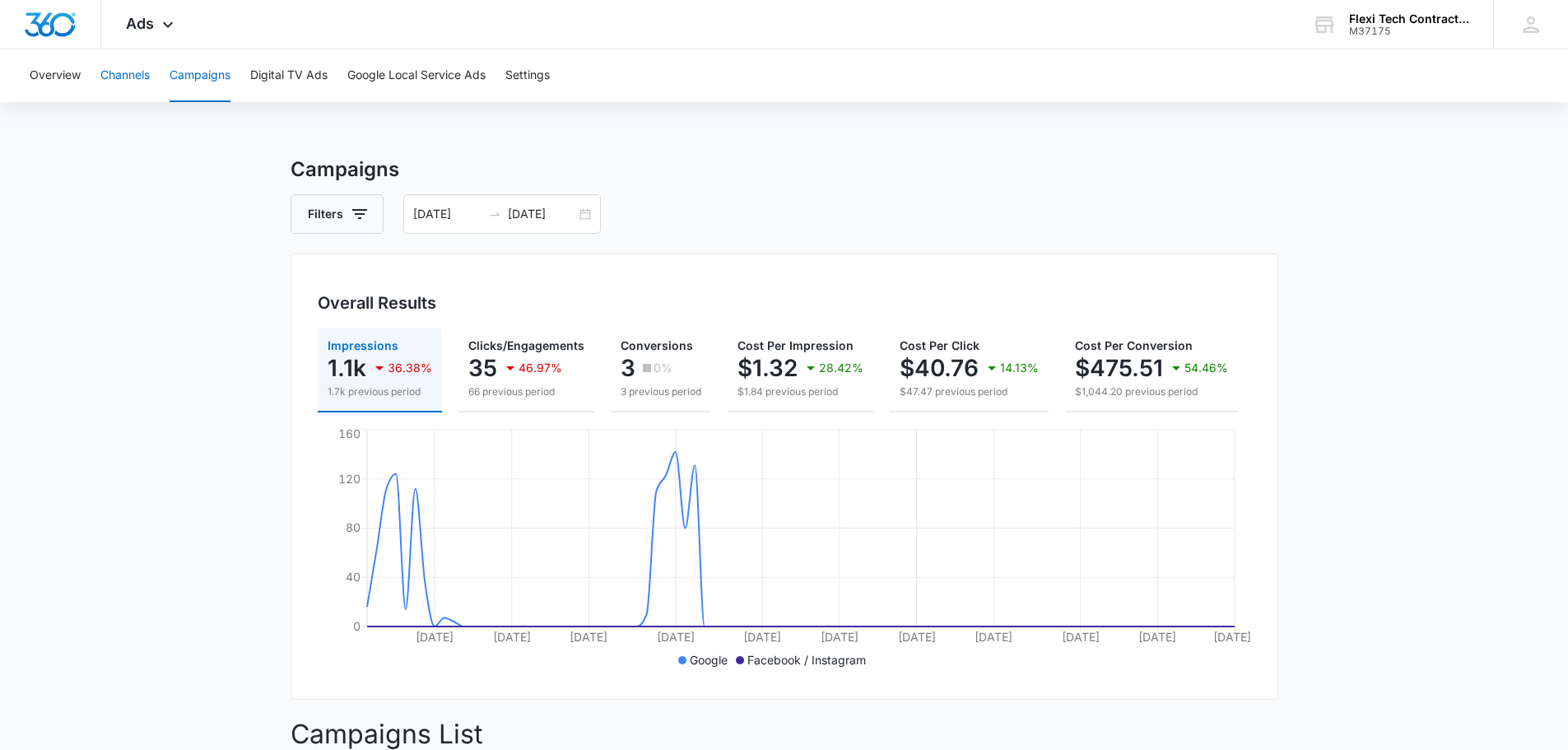
click at [137, 71] on button "Channels" at bounding box center [125, 75] width 49 height 53
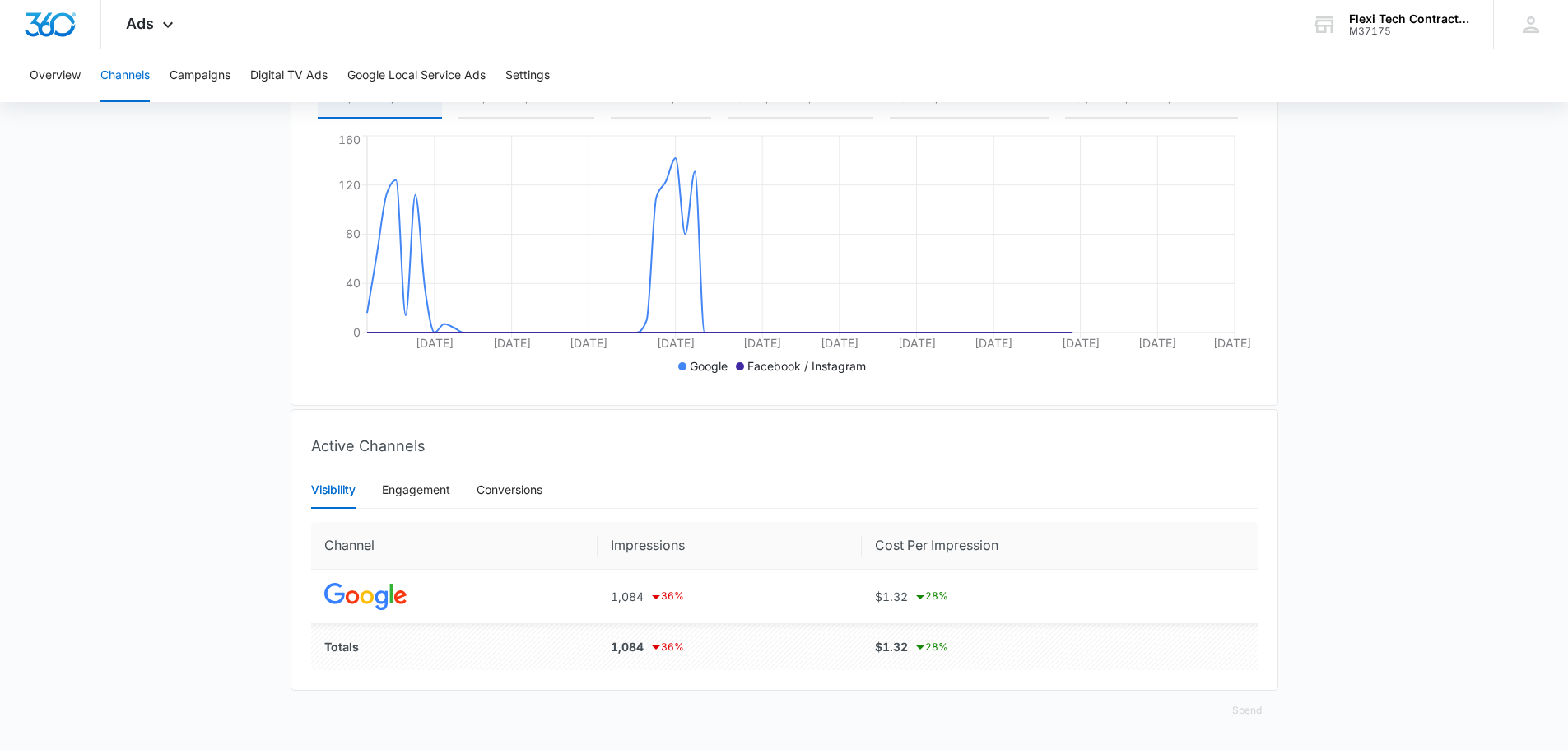
scroll to position [307, 0]
click at [403, 481] on div "Engagement" at bounding box center [416, 489] width 68 height 18
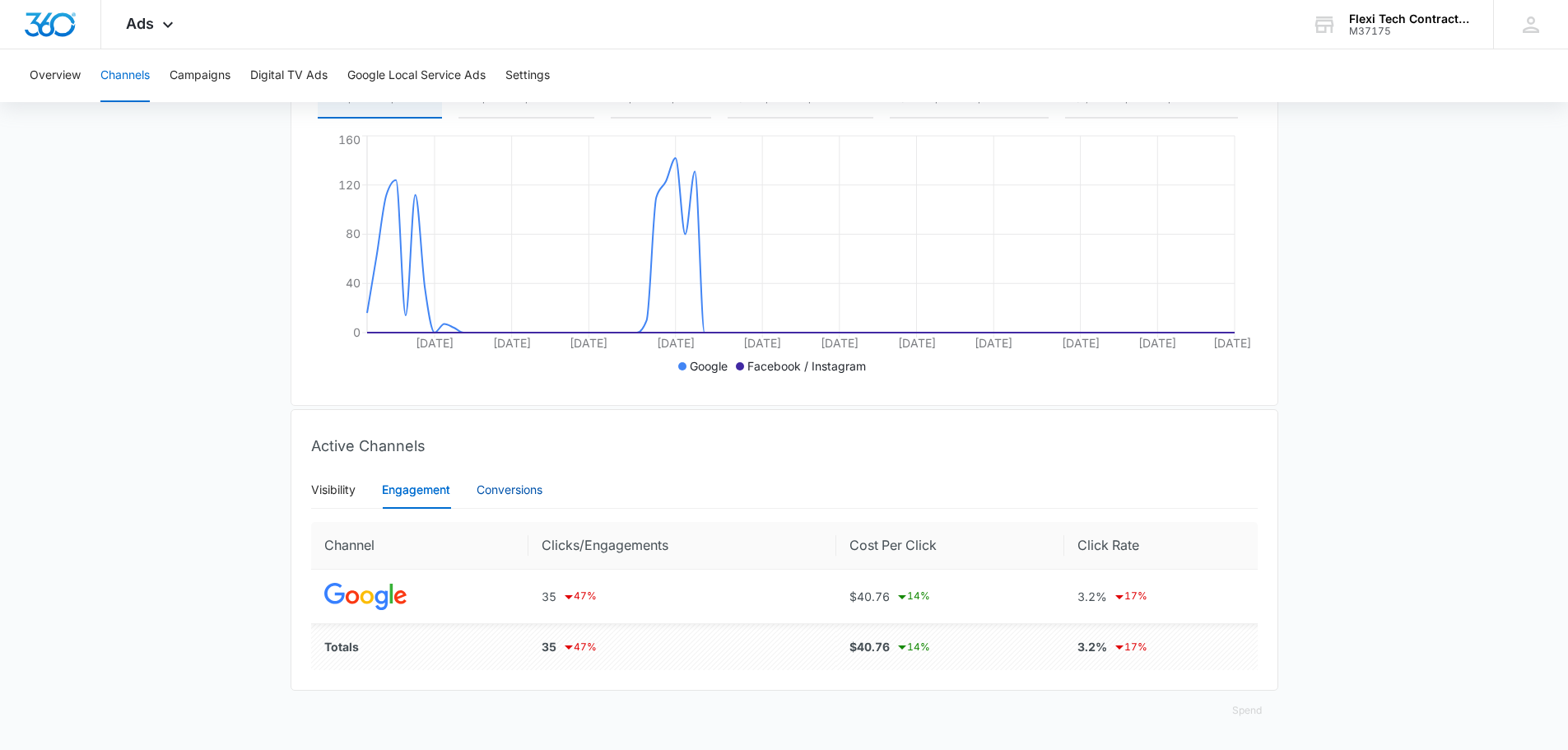
click at [508, 481] on div "Conversions" at bounding box center [510, 489] width 66 height 18
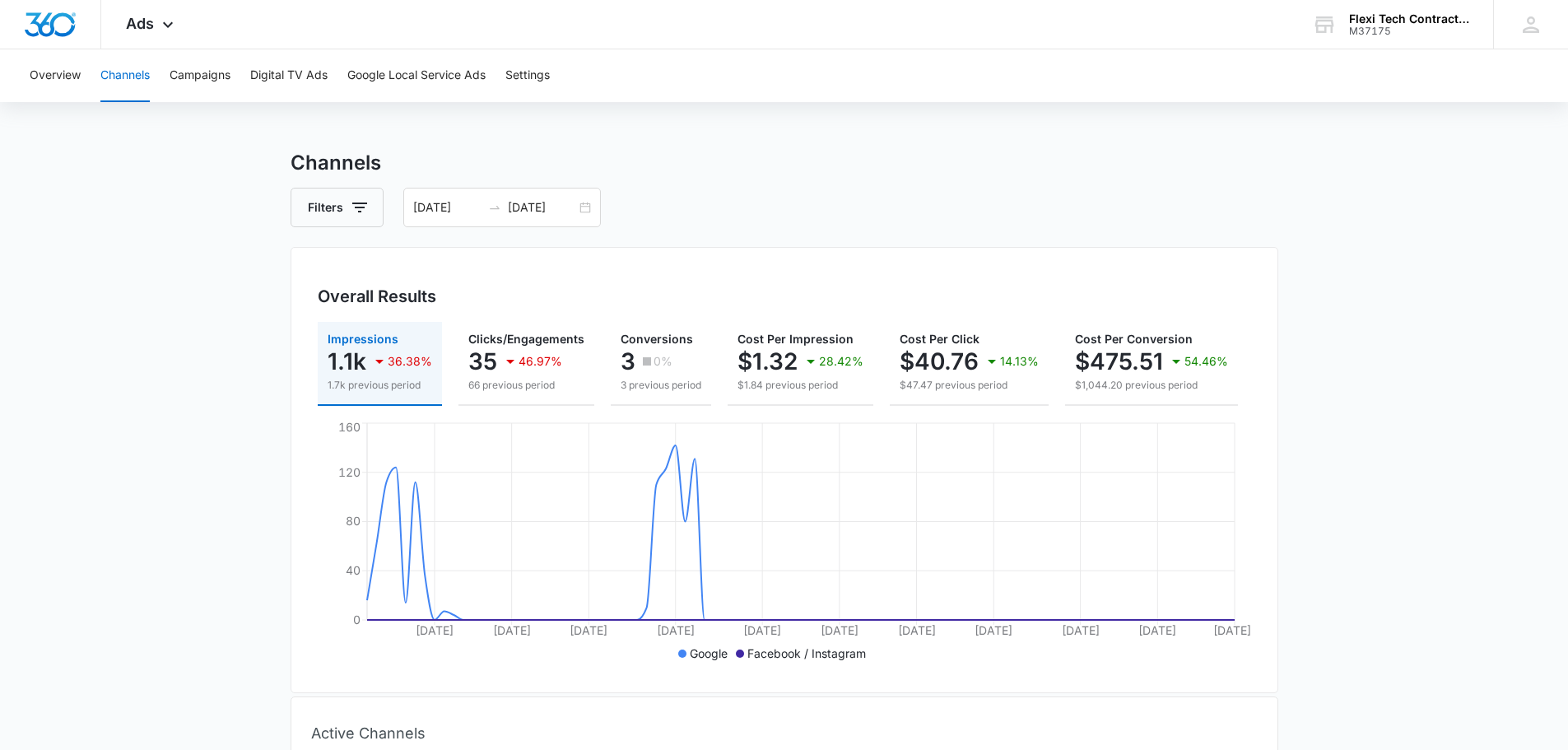
scroll to position [0, 0]
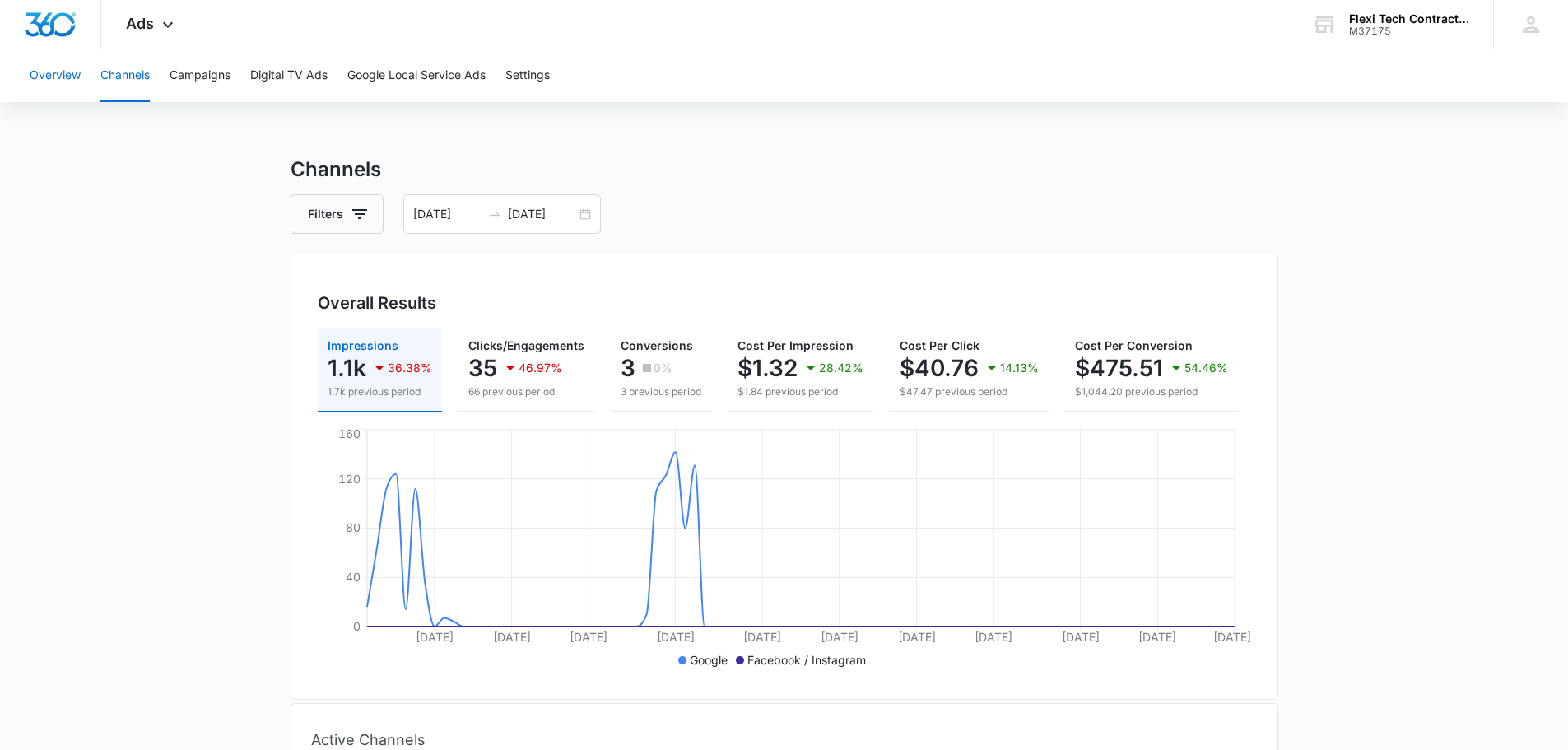
click at [48, 67] on button "Overview" at bounding box center [55, 75] width 51 height 53
click at [158, 23] on icon at bounding box center [168, 29] width 20 height 20
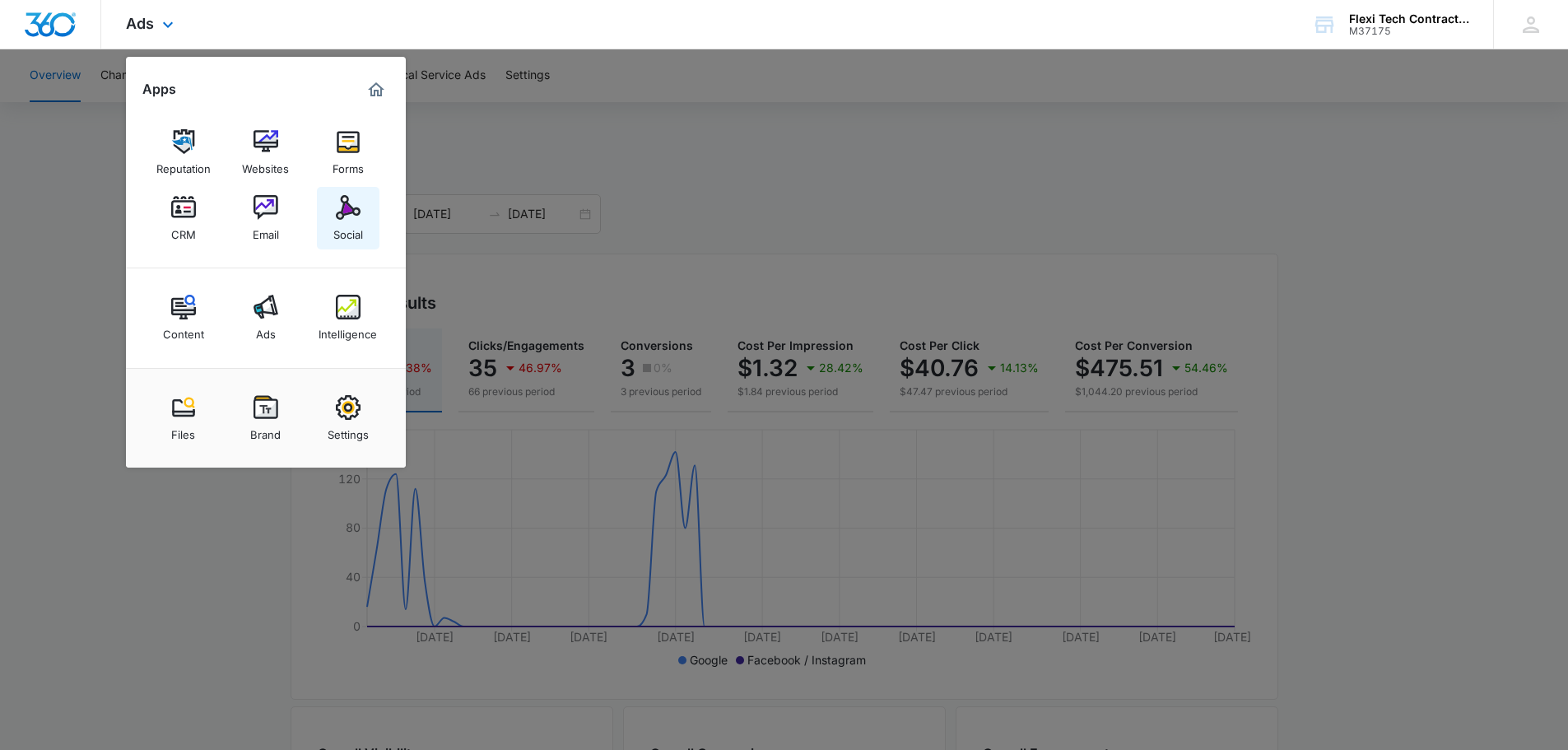
click at [358, 205] on img at bounding box center [348, 207] width 25 height 25
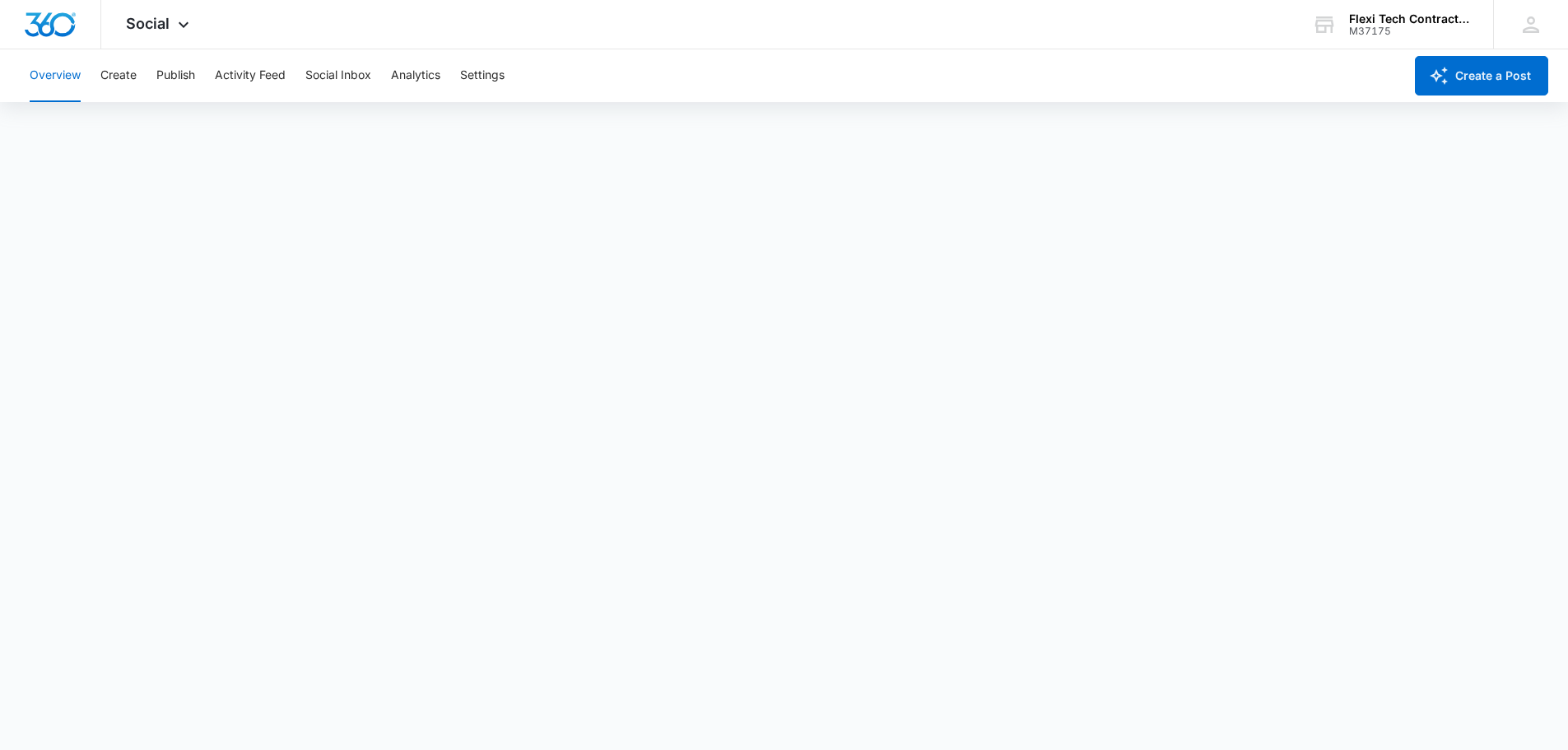
scroll to position [4, 0]
click at [113, 67] on button "Create" at bounding box center [119, 75] width 36 height 53
click at [189, 74] on button "Publish" at bounding box center [176, 75] width 39 height 53
click at [183, 24] on icon at bounding box center [184, 29] width 20 height 20
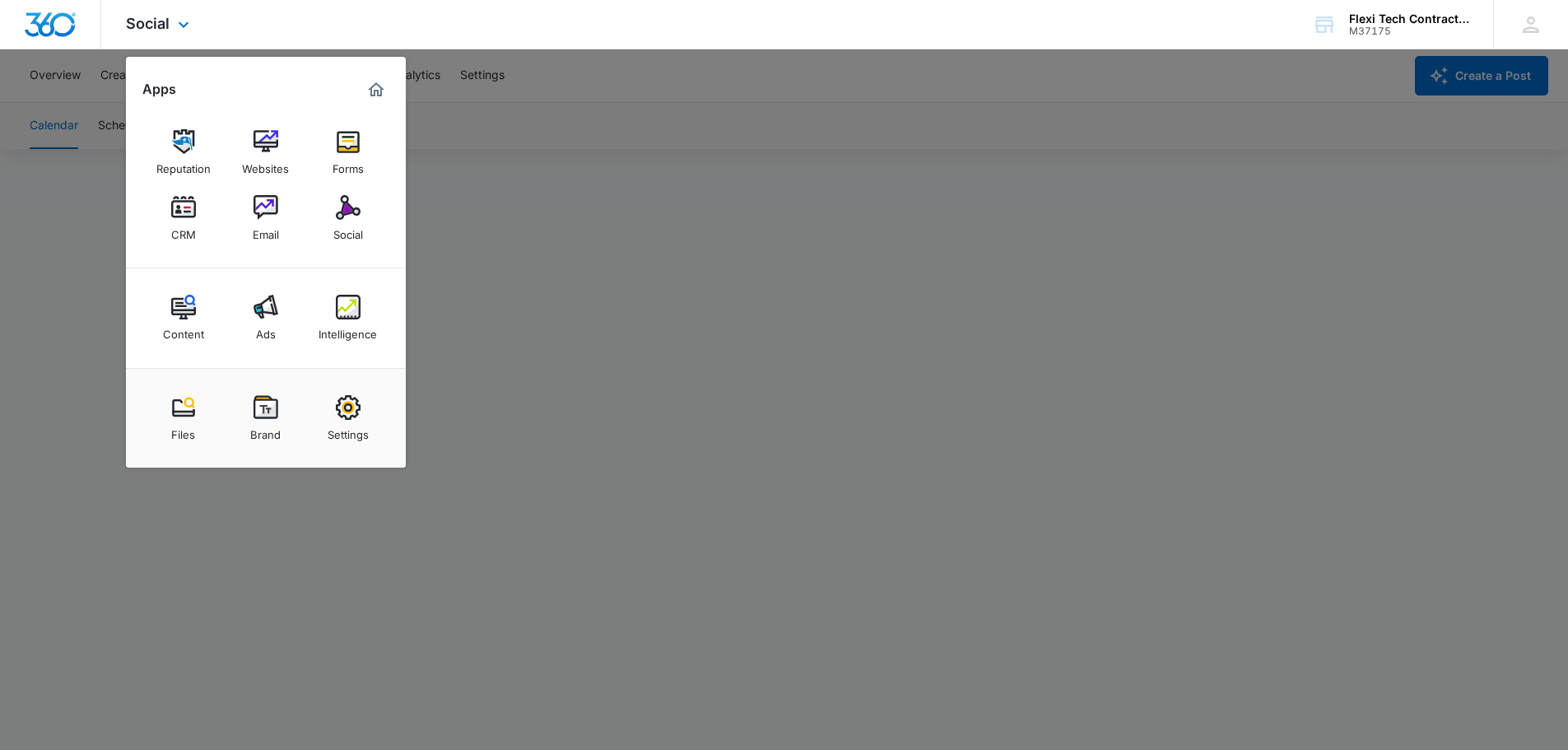
click at [280, 16] on div "Social Apps Reputation Websites Forms CRM Email Social Content Ads Intelligence…" at bounding box center [784, 24] width 1568 height 49
click at [47, 13] on img "Dashboard" at bounding box center [50, 24] width 53 height 25
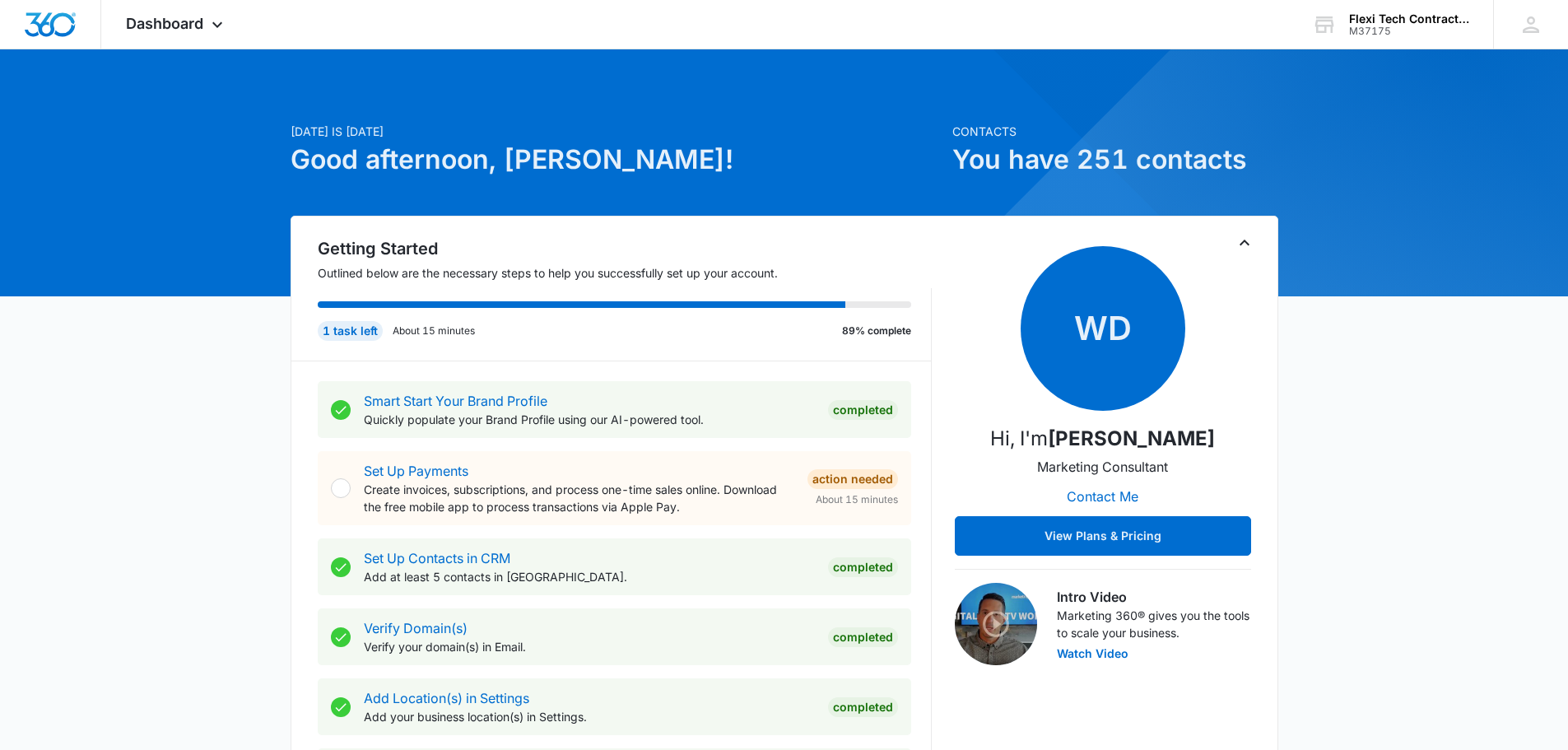
click at [1132, 159] on h1 "You have 251 contacts" at bounding box center [1115, 160] width 326 height 40
click at [141, 19] on span "Dashboard" at bounding box center [164, 23] width 77 height 17
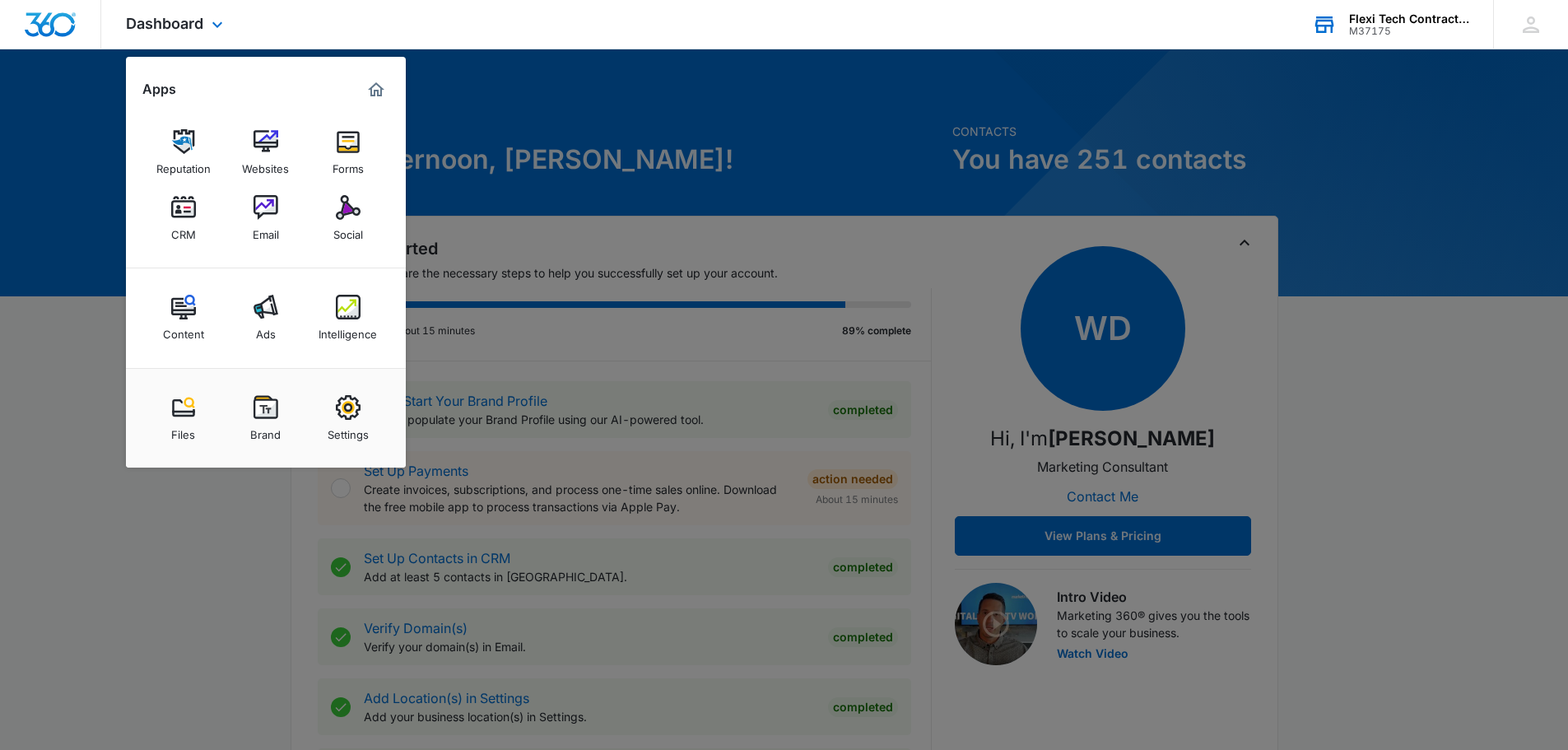
click at [1419, 22] on div "Flexi Tech Contracting" at bounding box center [1410, 18] width 120 height 13
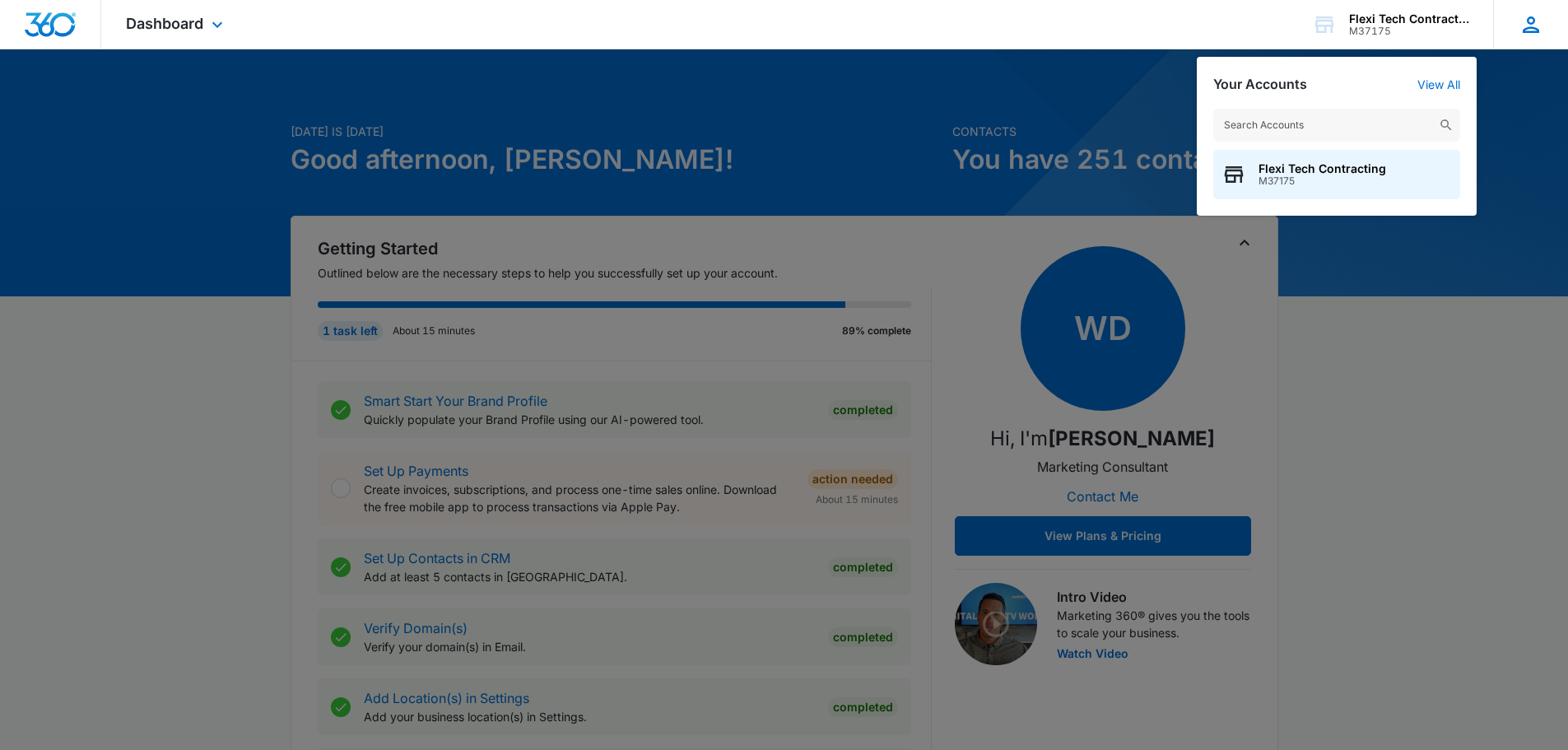
click at [1535, 21] on icon at bounding box center [1531, 24] width 25 height 25
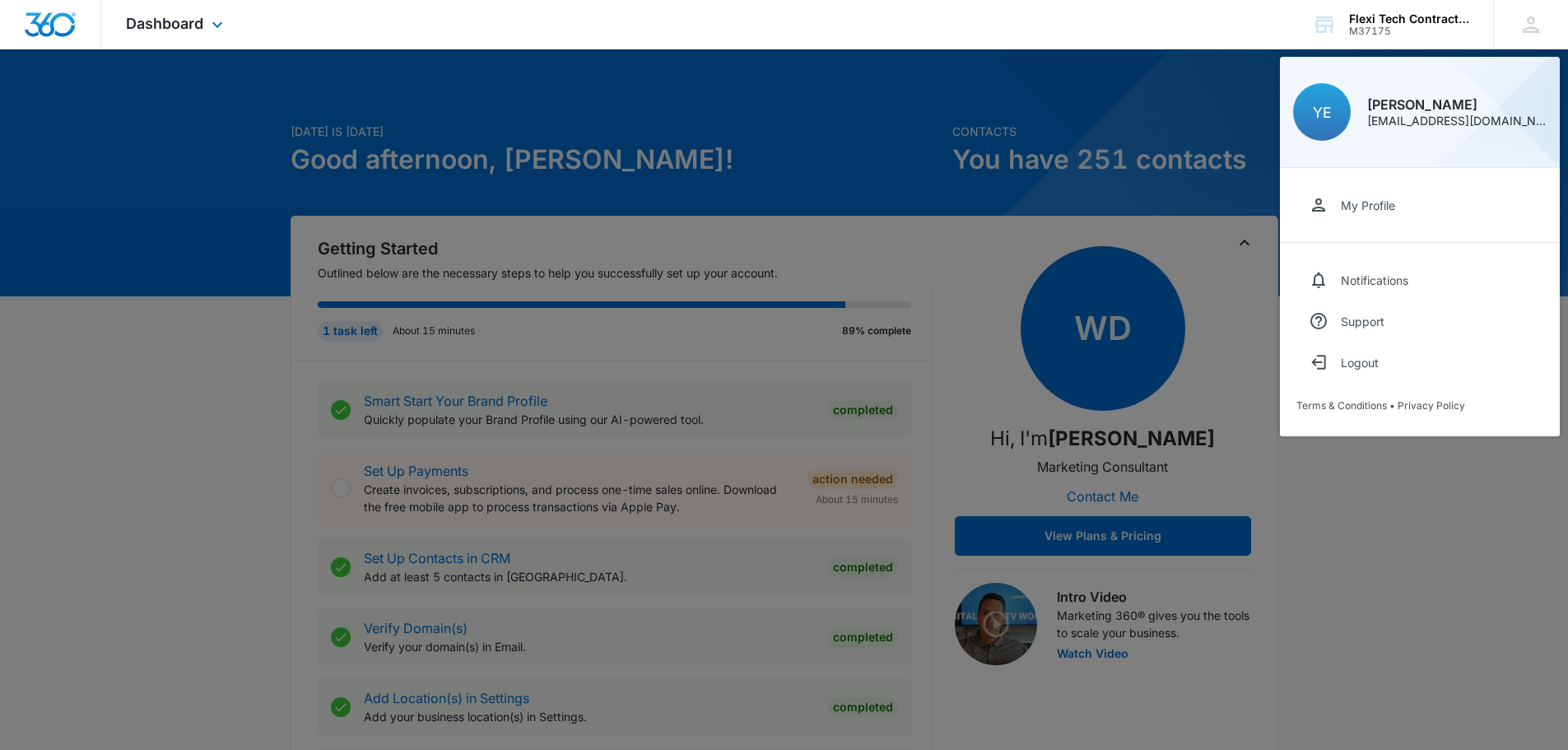
click at [628, 12] on div "Dashboard Apps Reputation Websites Forms CRM Email Social Content Ads Intellige…" at bounding box center [784, 24] width 1568 height 49
click at [168, 23] on span "Dashboard" at bounding box center [164, 23] width 77 height 17
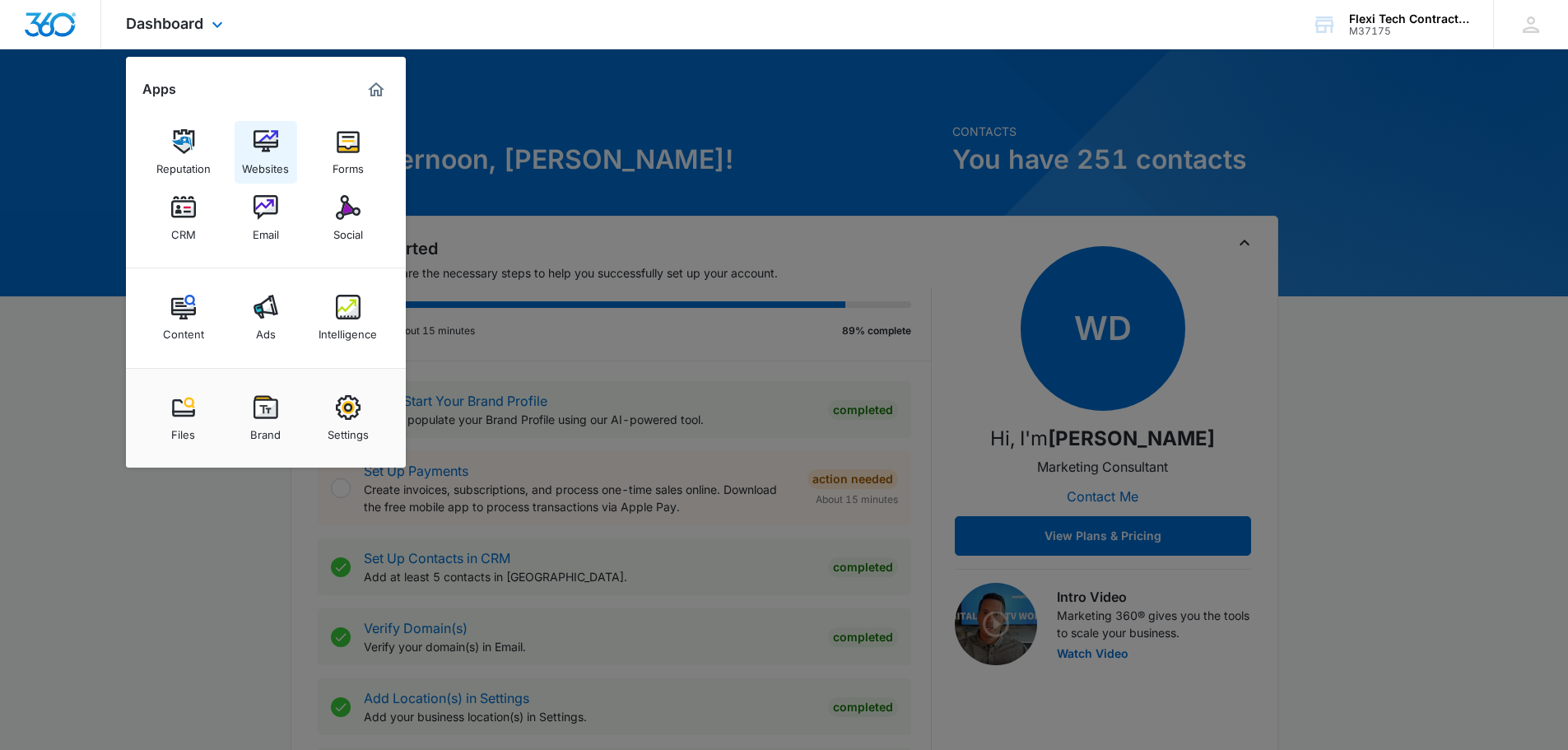
click at [258, 155] on div "Websites" at bounding box center [266, 165] width 47 height 22
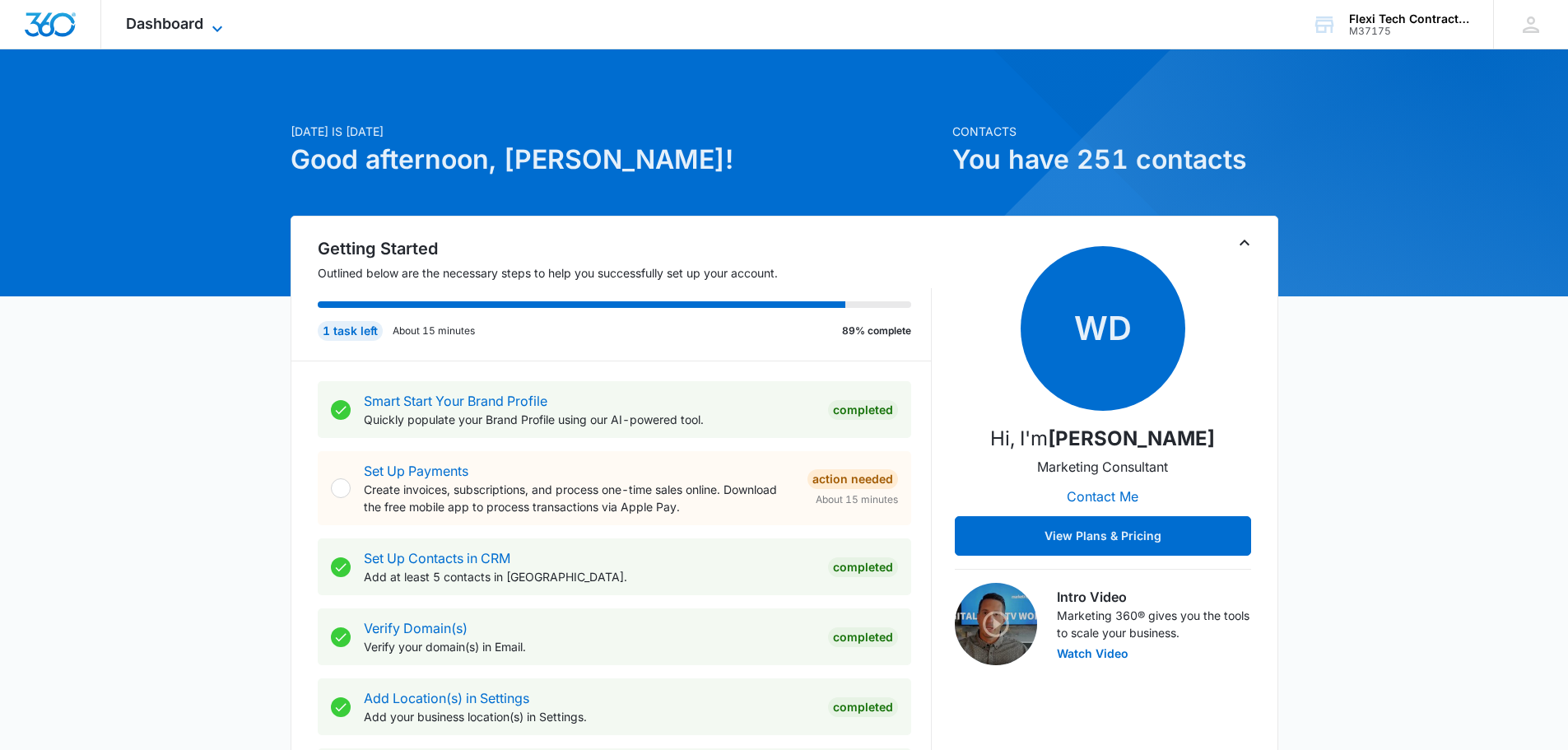
click at [160, 20] on span "Dashboard" at bounding box center [164, 23] width 77 height 17
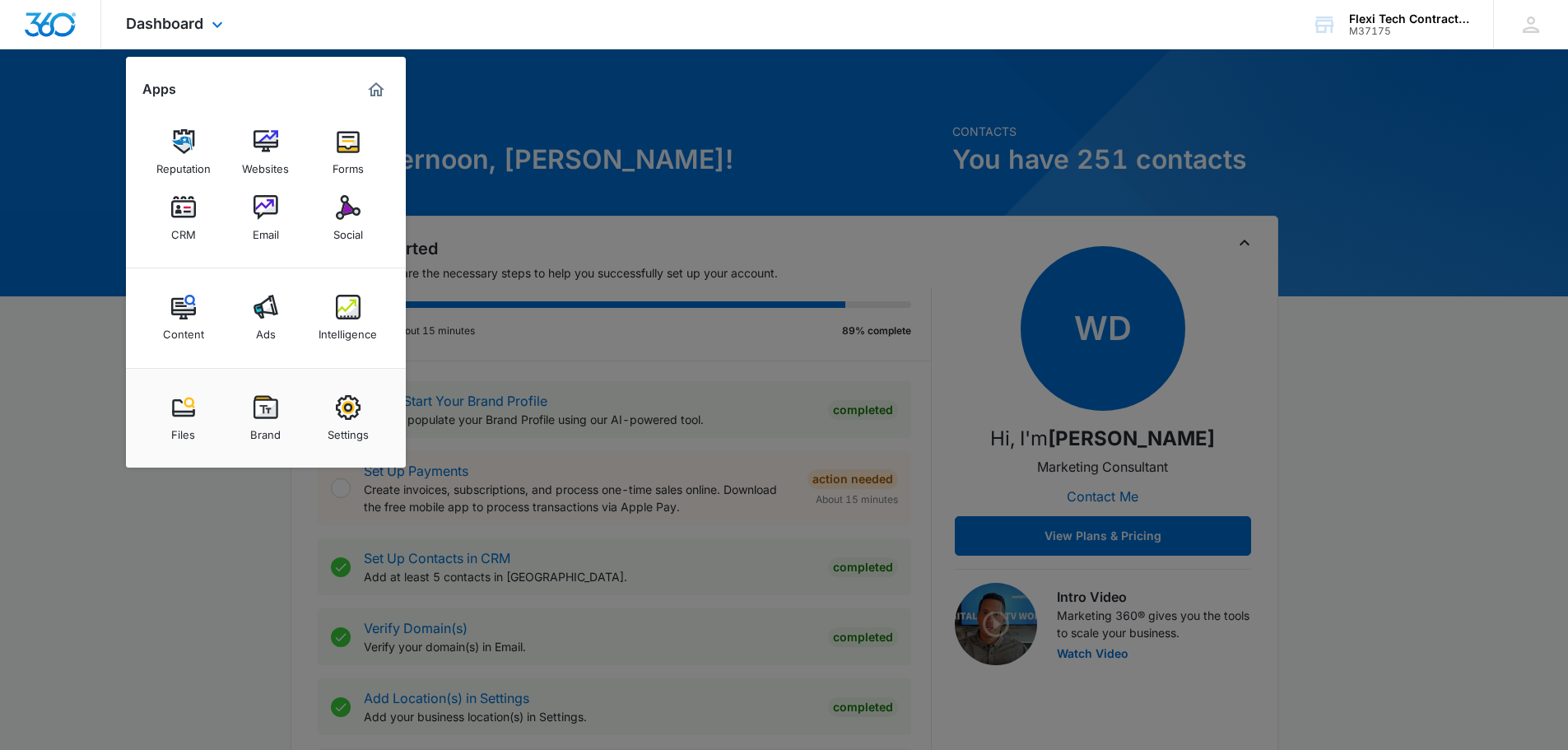
click at [48, 26] on img "Dashboard" at bounding box center [50, 24] width 53 height 25
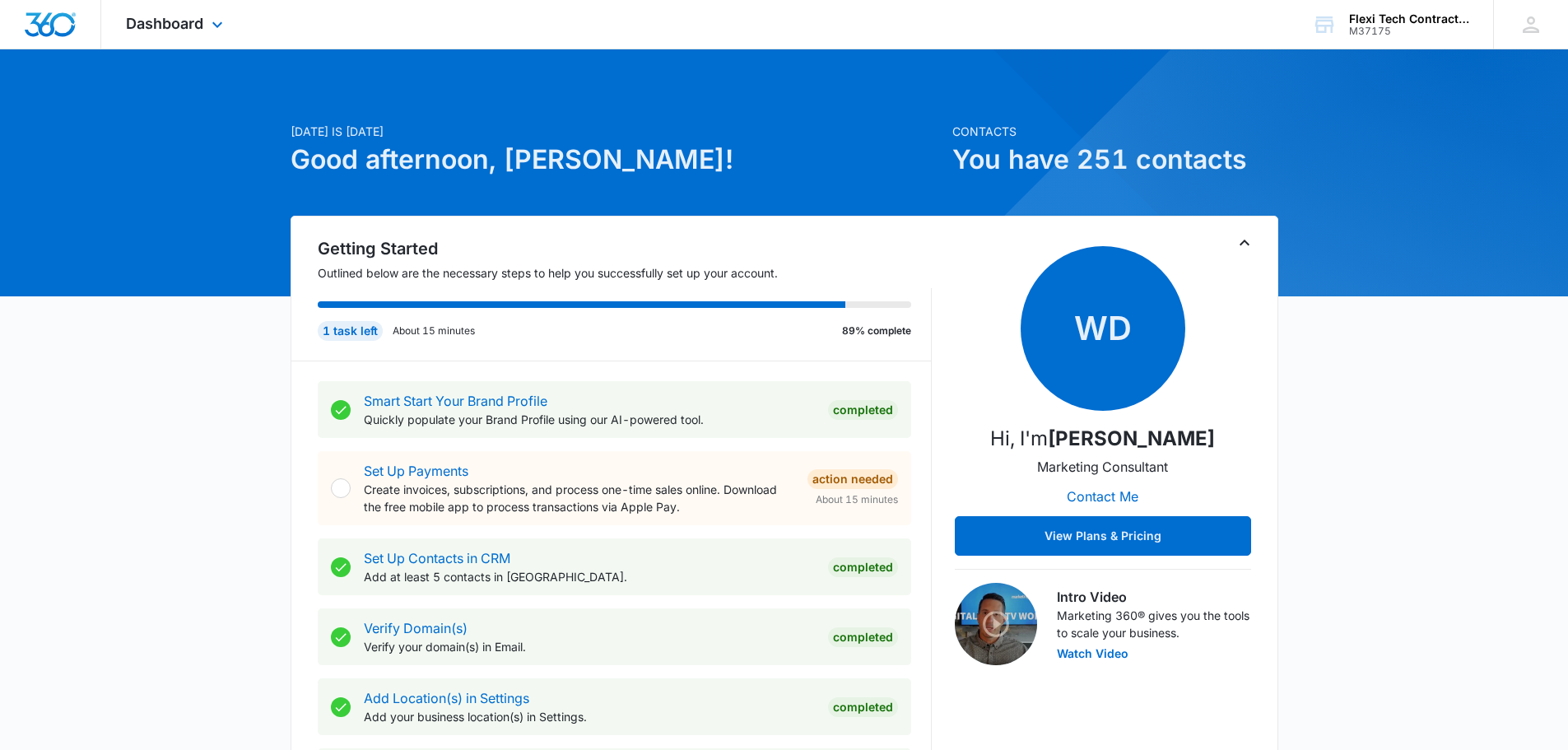
click at [48, 26] on img "Dashboard" at bounding box center [50, 24] width 53 height 25
click at [184, 33] on div "Dashboard Apps Reputation Websites Forms CRM Email Social Content Ads Intellige…" at bounding box center [177, 24] width 151 height 48
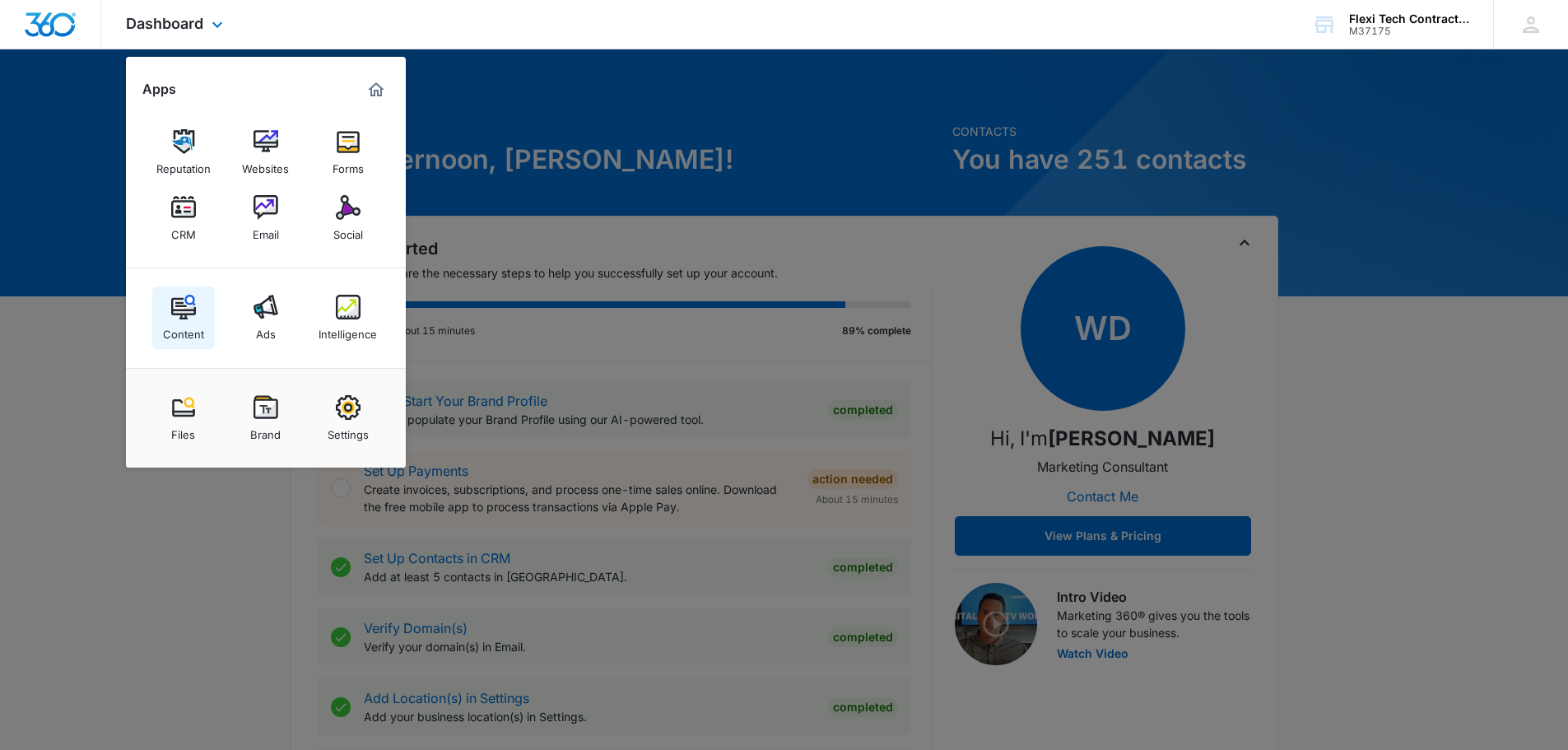
click at [186, 298] on img at bounding box center [184, 307] width 25 height 25
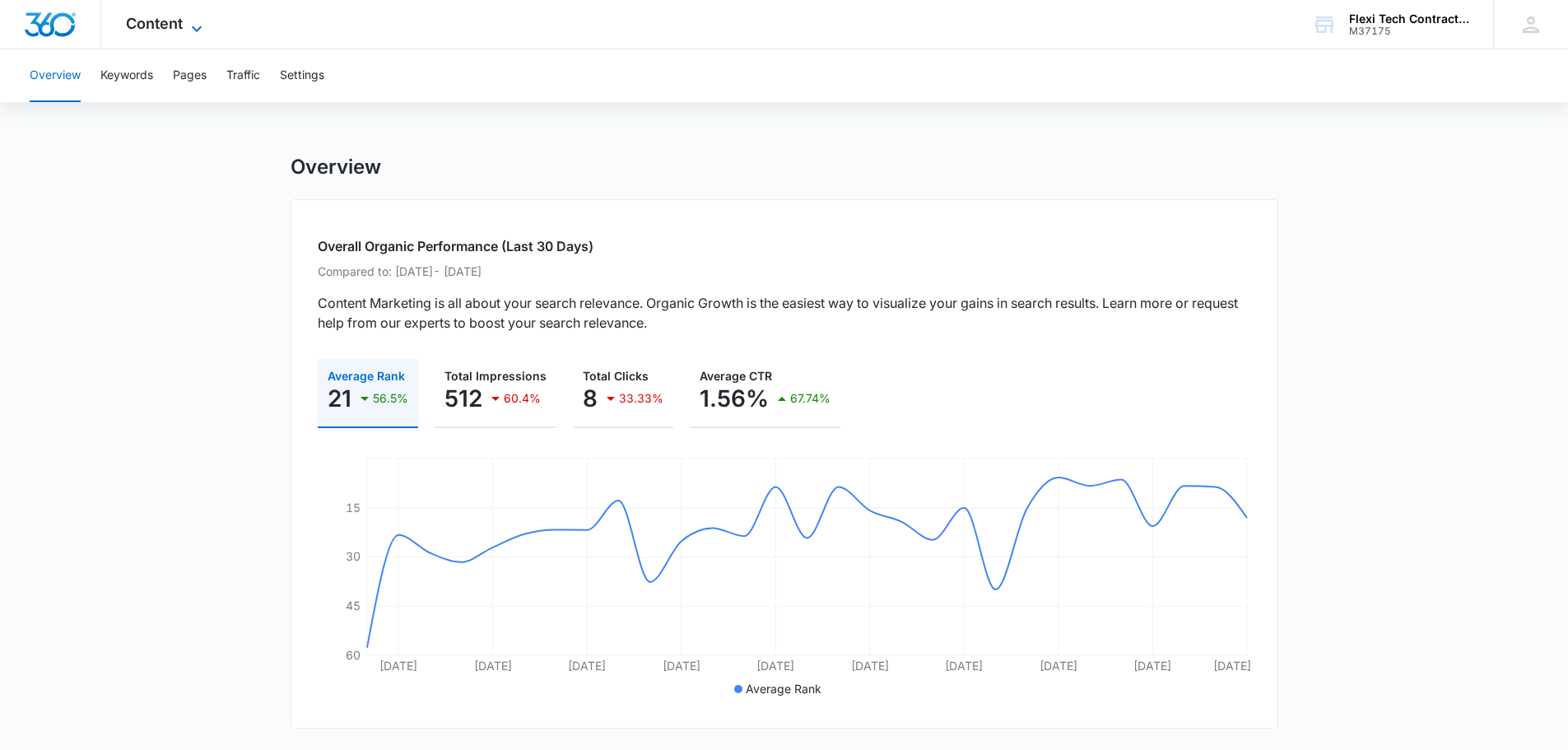
click at [197, 22] on icon at bounding box center [197, 29] width 20 height 20
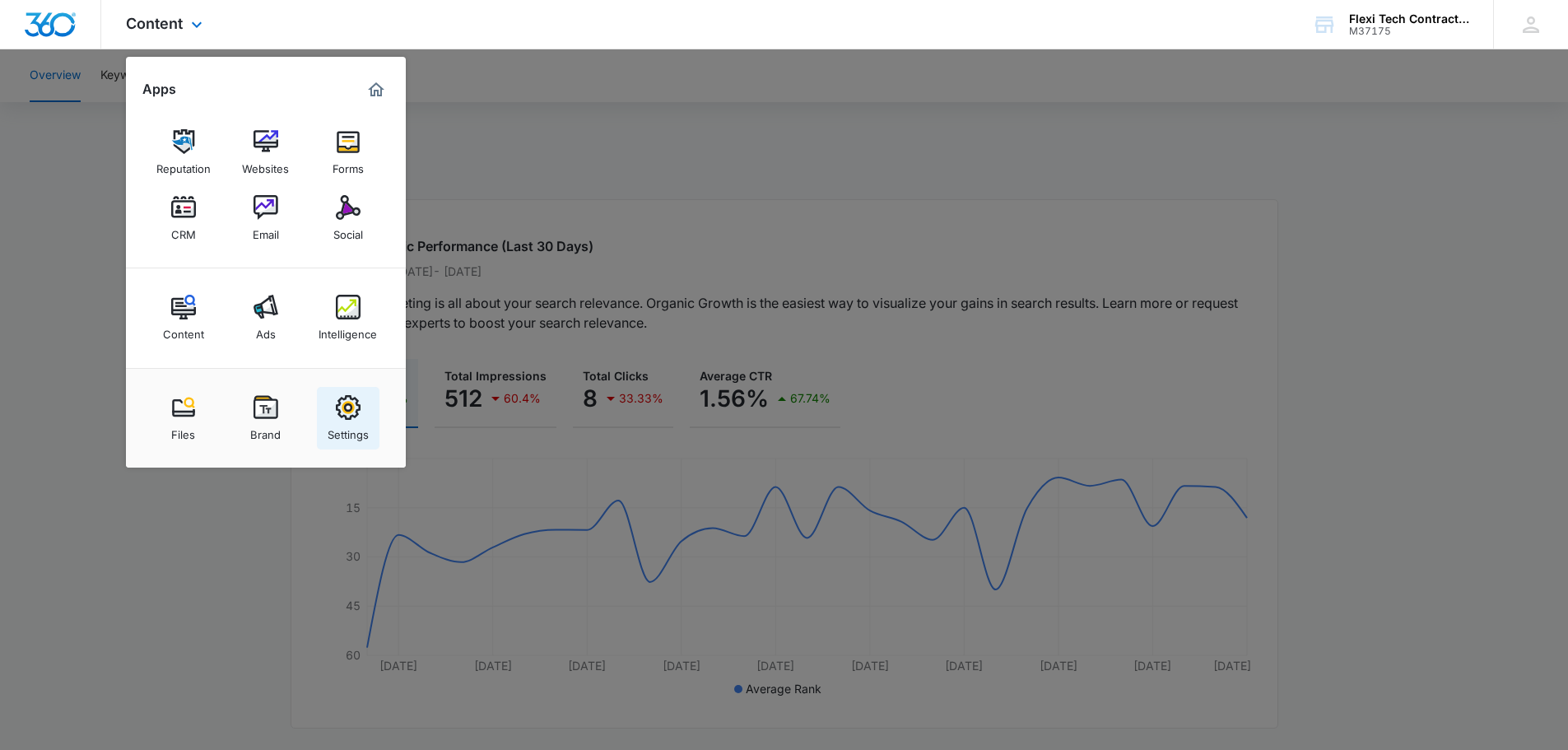
click at [350, 408] on img at bounding box center [348, 407] width 25 height 25
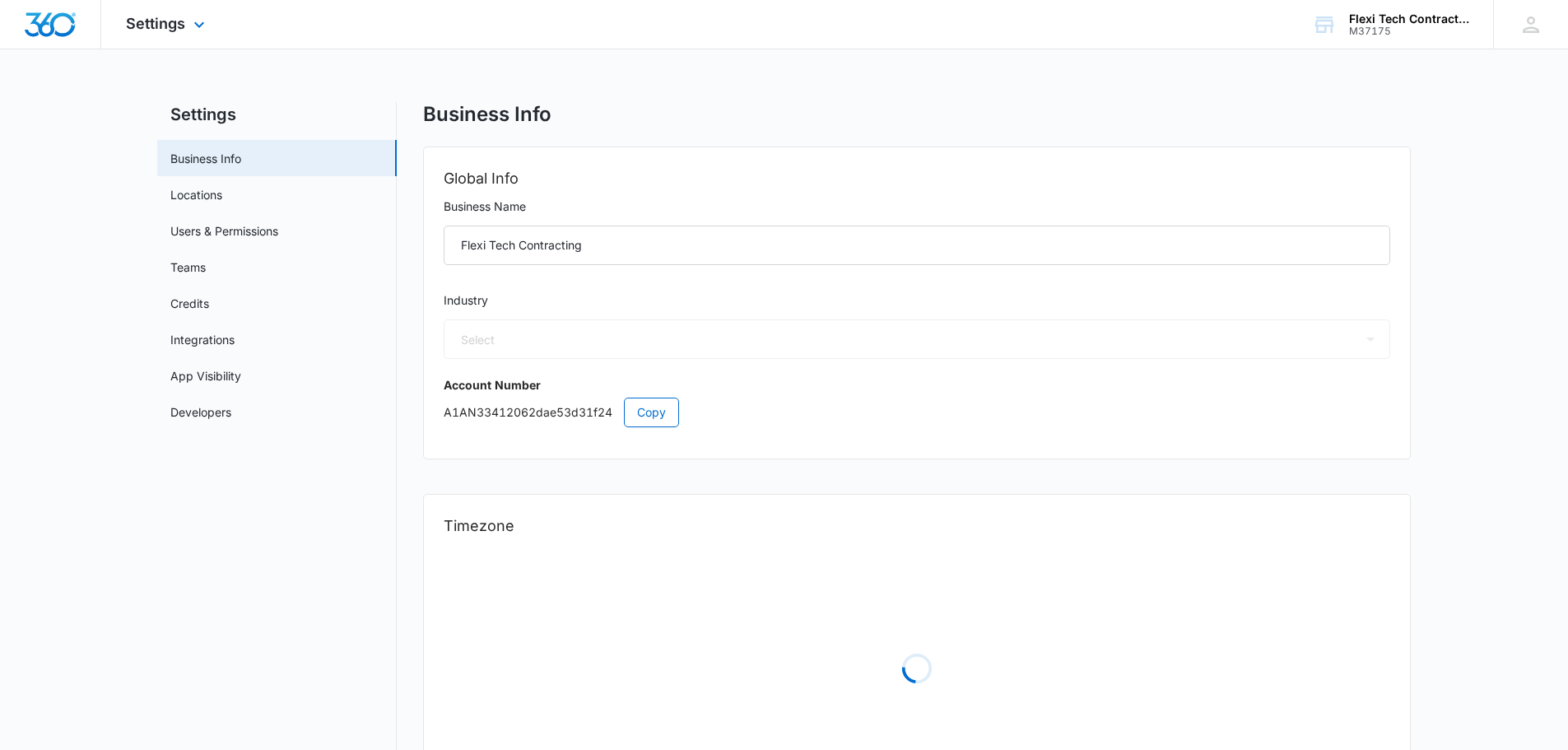
select select "4"
select select "US"
select select "America/Los_Angeles"
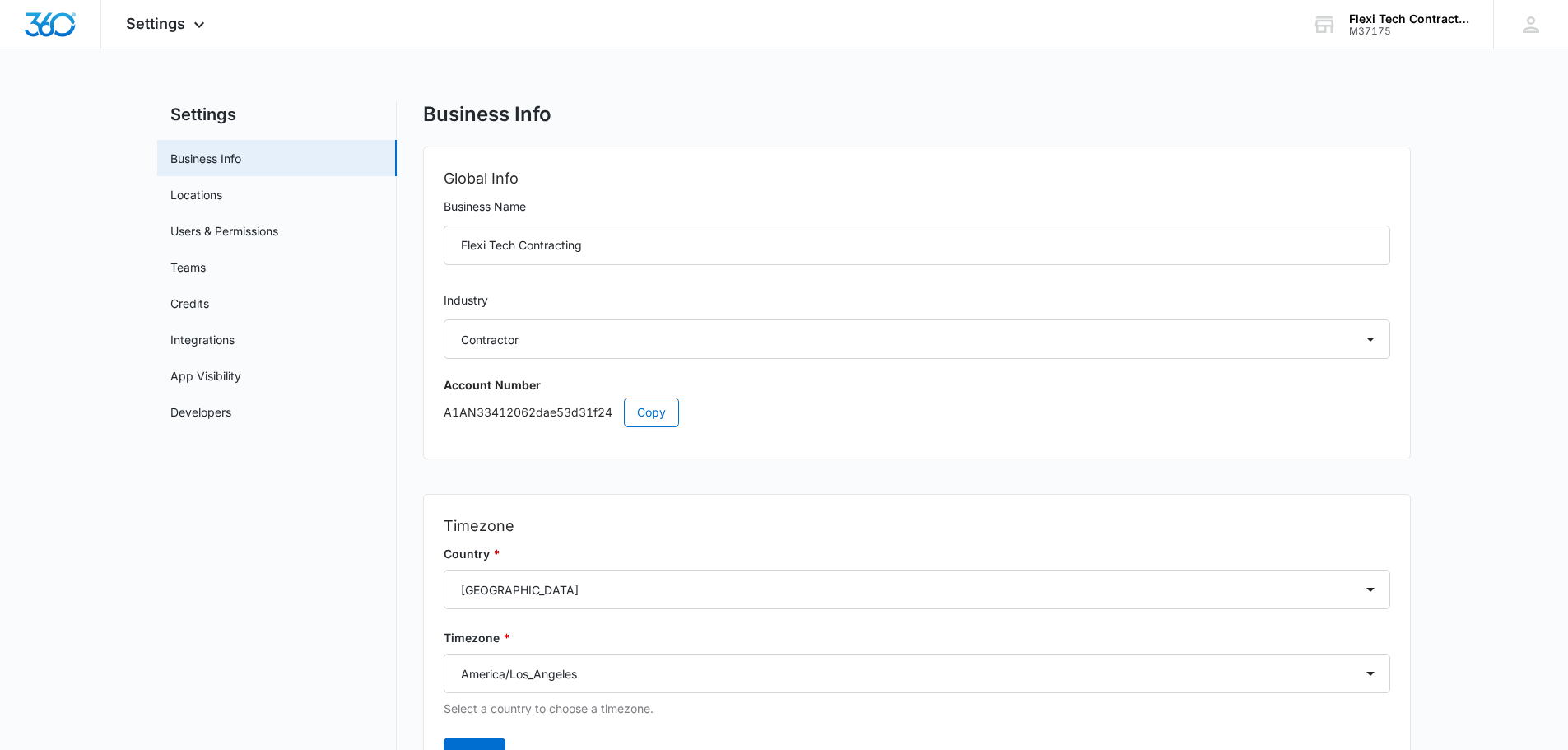
drag, startPoint x: 243, startPoint y: 155, endPoint x: 227, endPoint y: 138, distance: 23.3
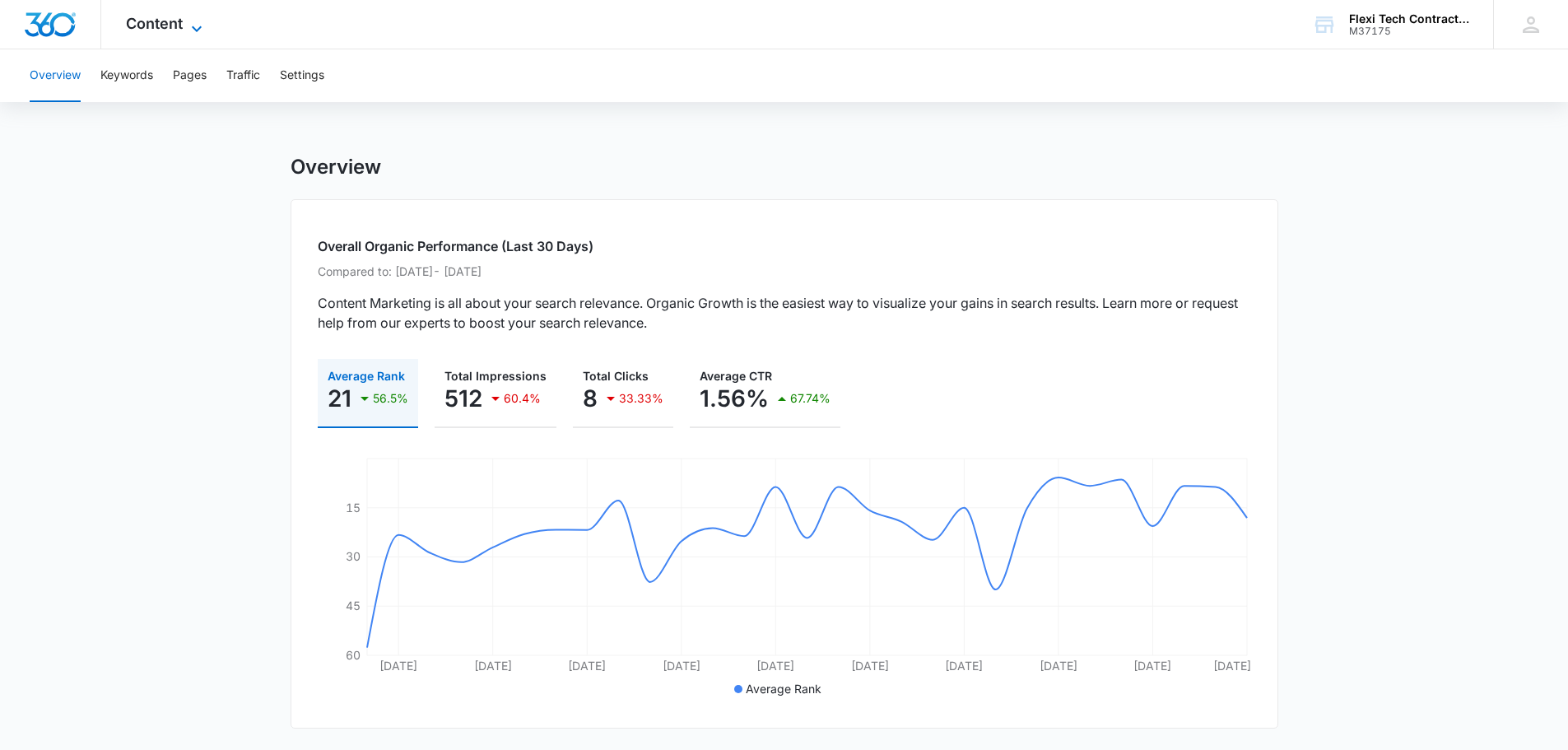
click at [173, 19] on span "Content" at bounding box center [154, 23] width 57 height 17
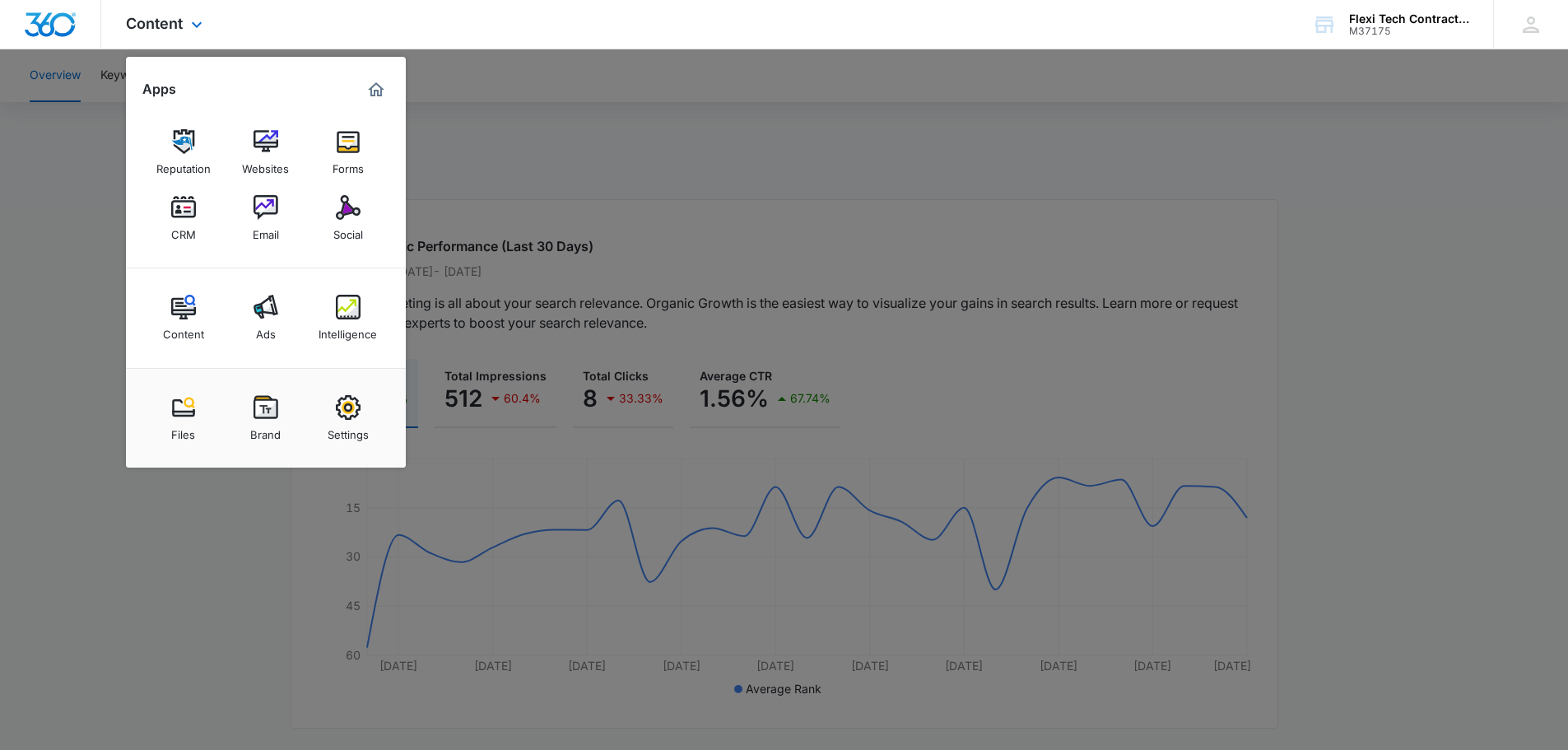
click at [370, 84] on img "Marketing 360® Dashboard" at bounding box center [376, 89] width 20 height 20
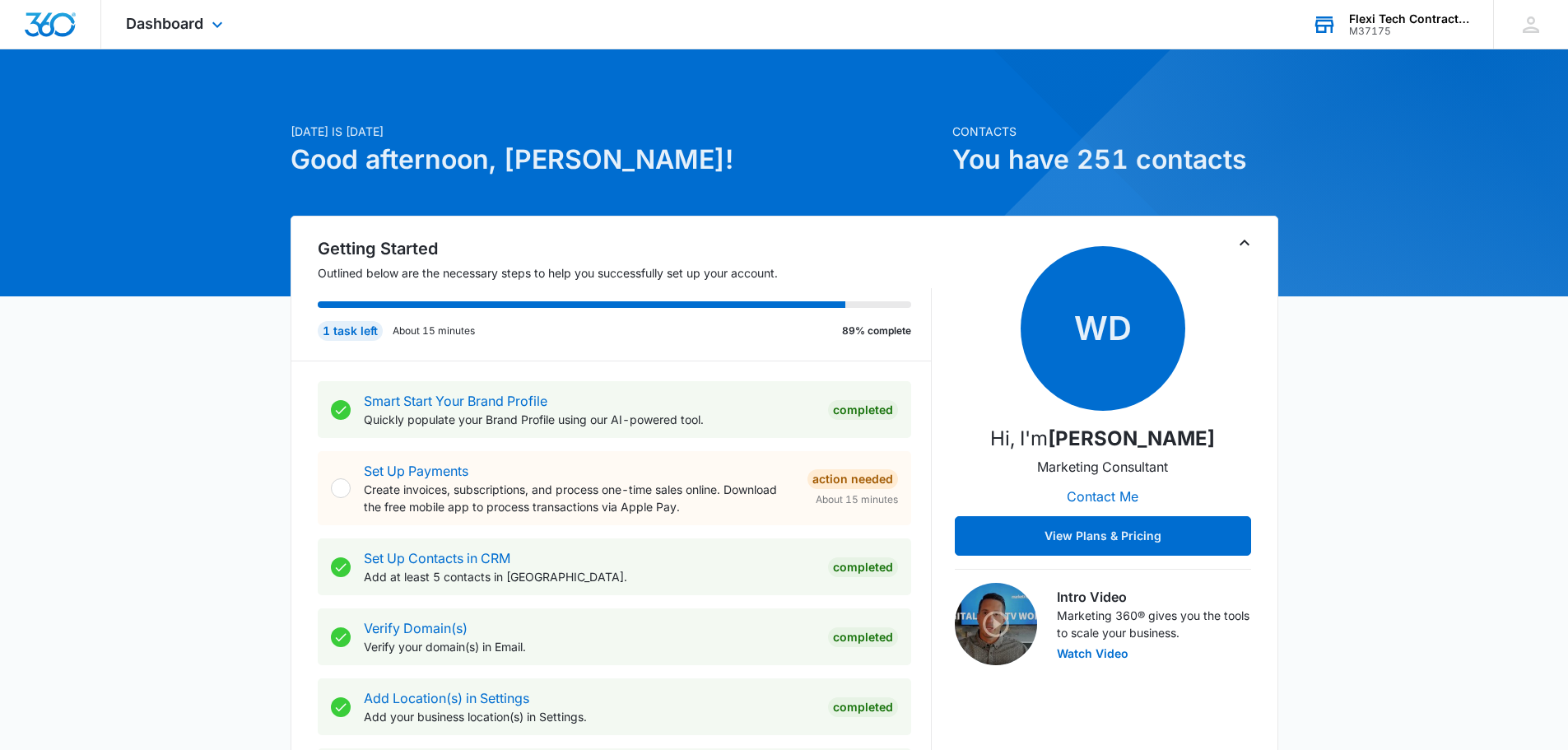
click at [1365, 24] on div "Flexi Tech Contracting" at bounding box center [1410, 18] width 120 height 13
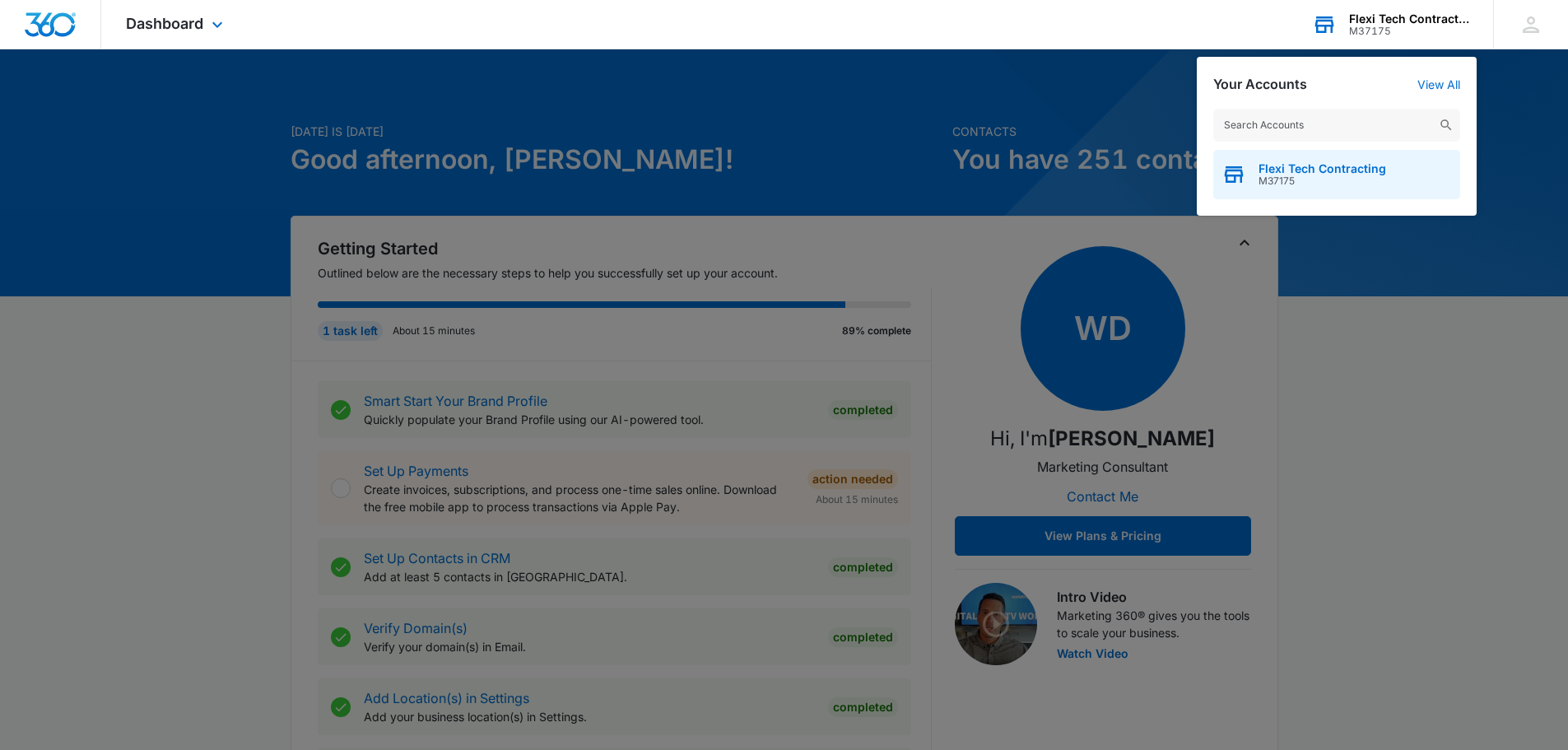
click at [1365, 169] on span "Flexi Tech Contracting" at bounding box center [1322, 168] width 127 height 13
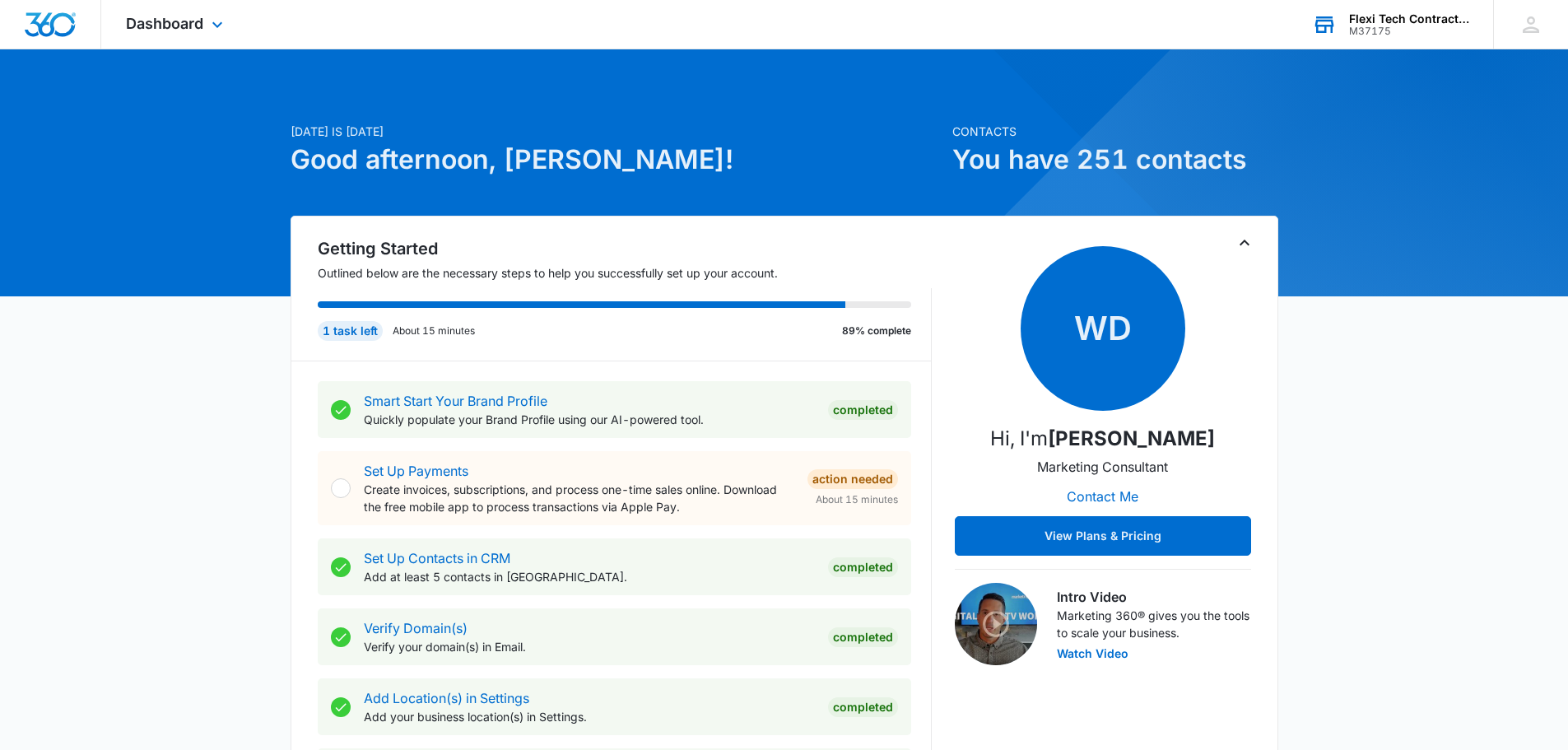
click at [46, 12] on img "Dashboard" at bounding box center [50, 24] width 53 height 25
click at [209, 11] on div "Dashboard Apps Reputation Websites Forms CRM Email Social Content Ads Intellige…" at bounding box center [177, 24] width 151 height 48
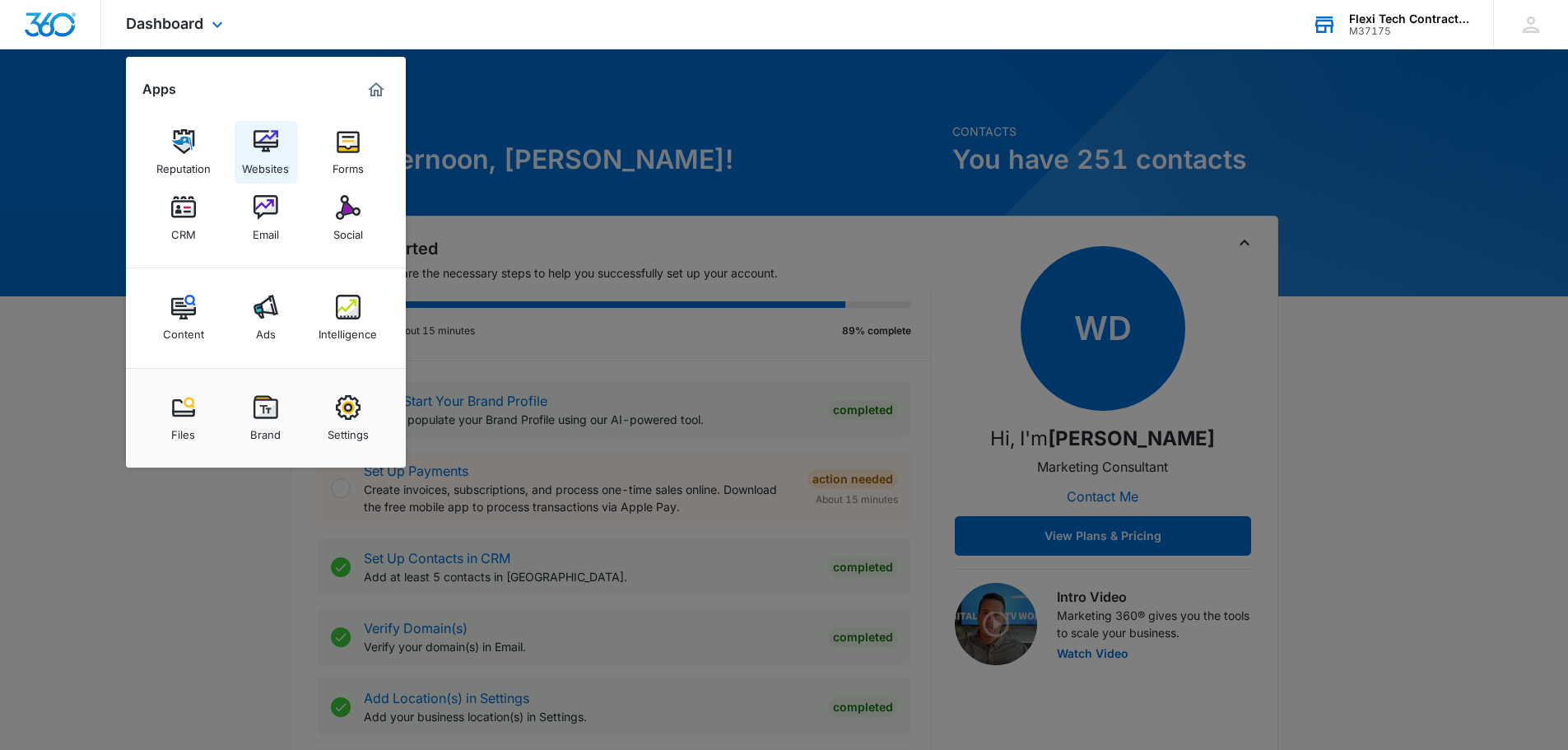
click at [268, 133] on img at bounding box center [266, 141] width 25 height 25
